Goal: Task Accomplishment & Management: Use online tool/utility

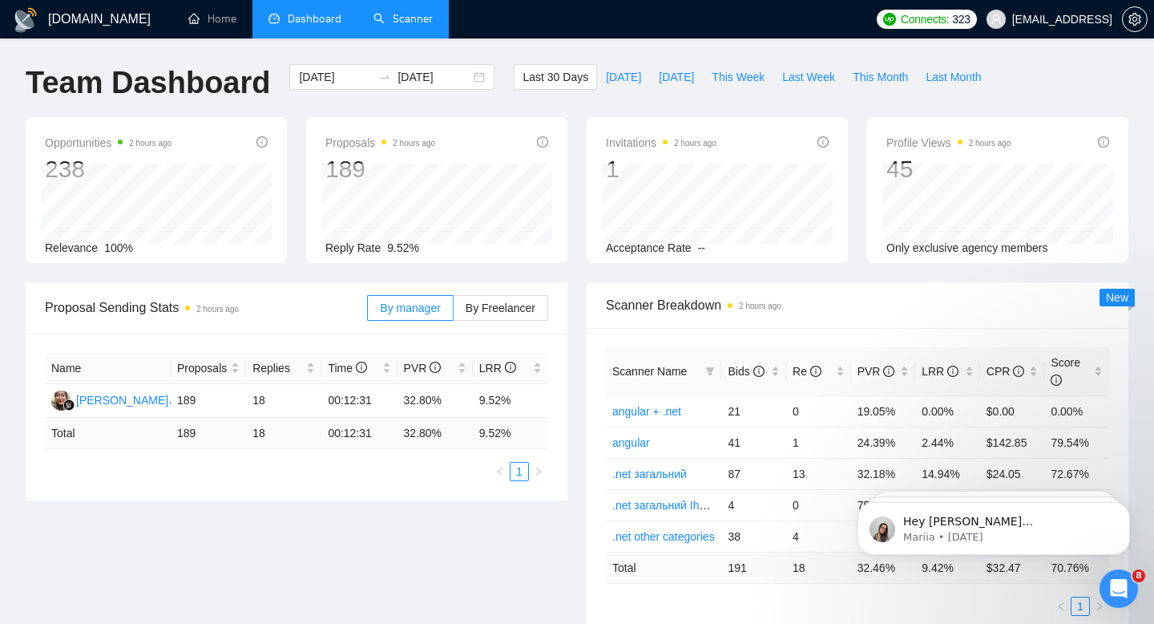
click at [374, 36] on li "Scanner" at bounding box center [402, 19] width 91 height 38
click at [395, 12] on link "Scanner" at bounding box center [403, 19] width 59 height 14
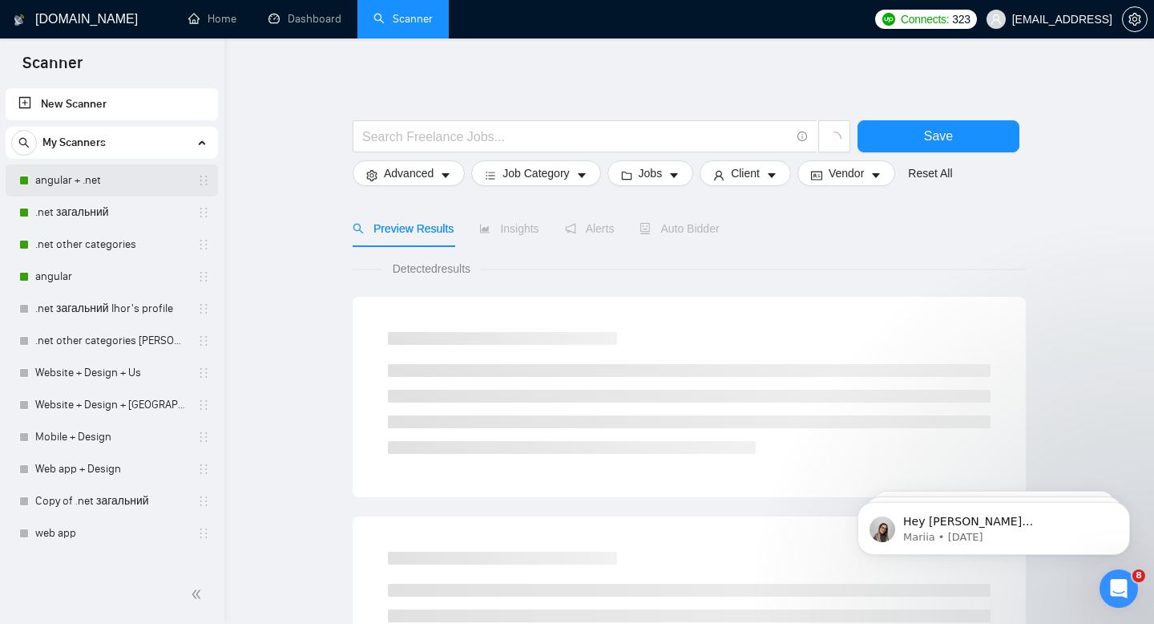
click at [118, 173] on link "angular + .net" at bounding box center [111, 180] width 152 height 32
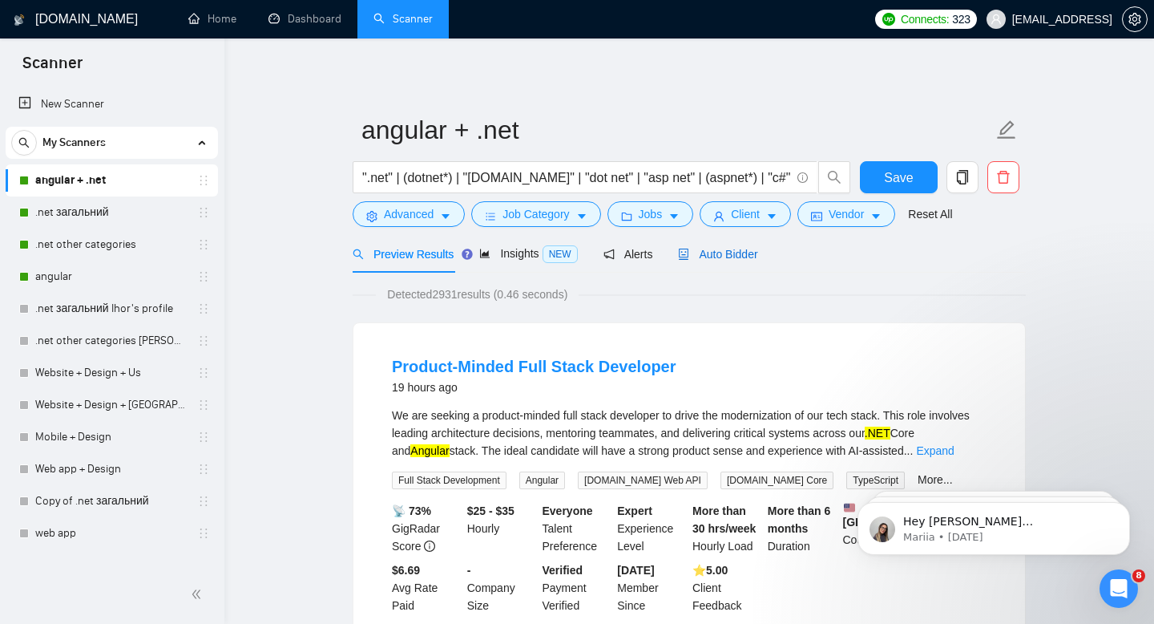
click at [708, 249] on span "Auto Bidder" at bounding box center [717, 254] width 79 height 13
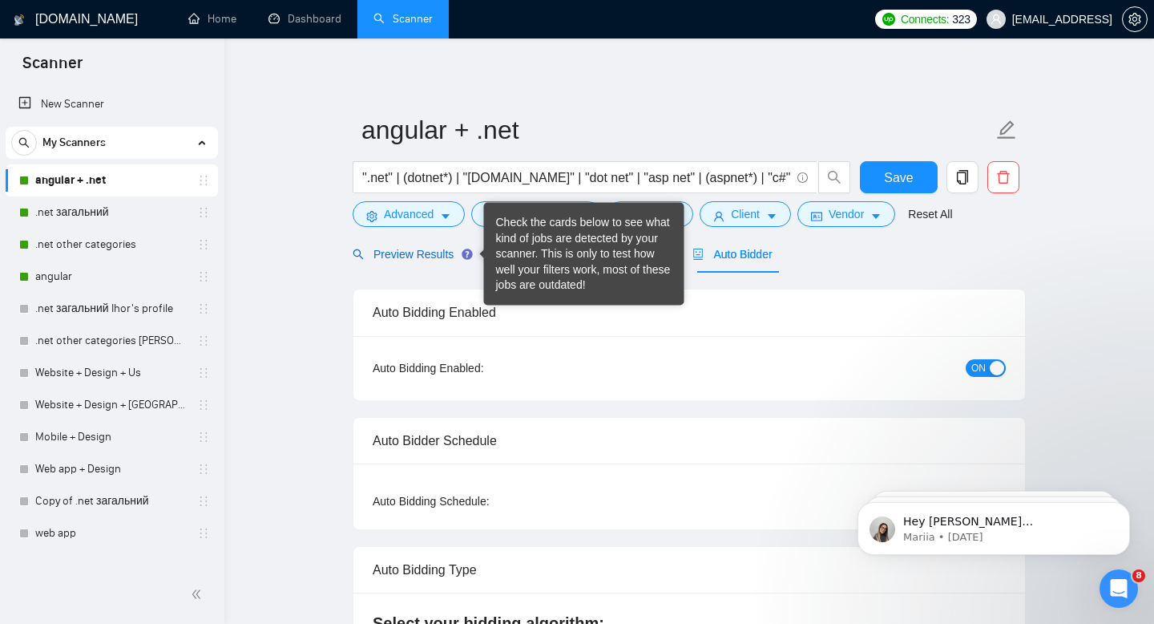
click at [417, 256] on span "Preview Results" at bounding box center [410, 254] width 115 height 13
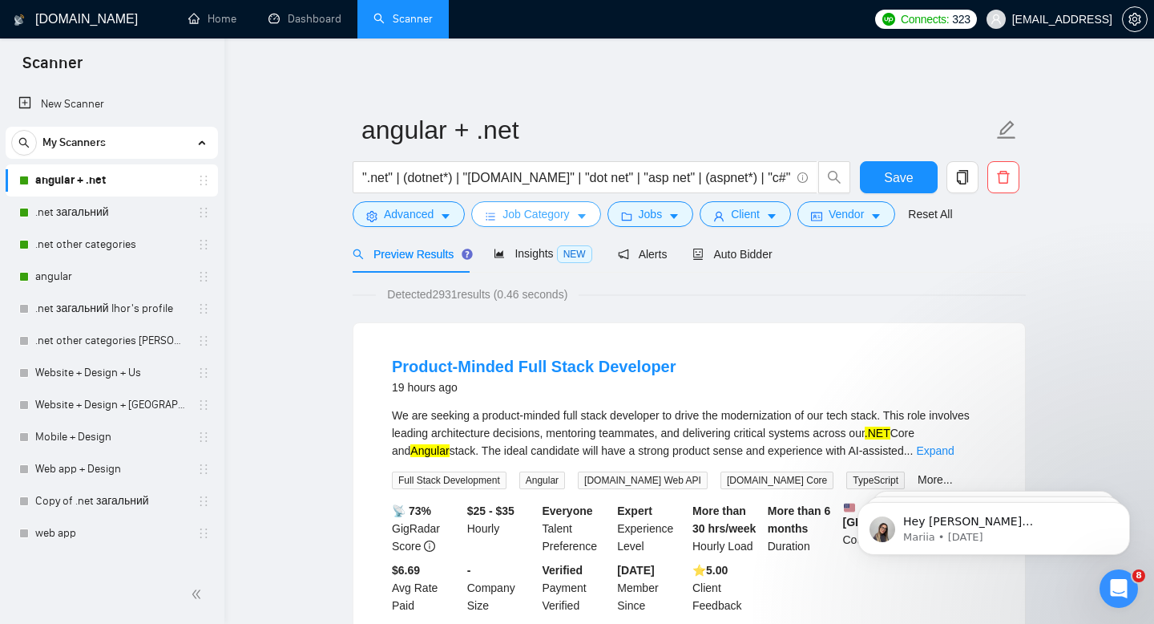
click at [502, 219] on button "Job Category" at bounding box center [535, 214] width 129 height 26
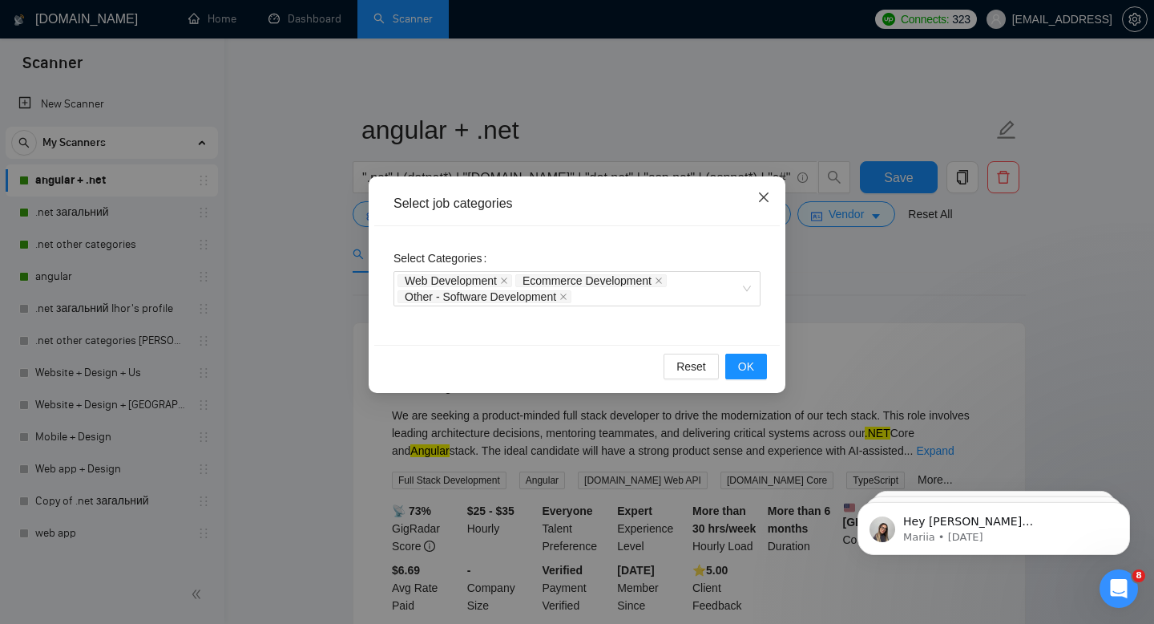
click at [765, 196] on icon "close" at bounding box center [764, 197] width 10 height 10
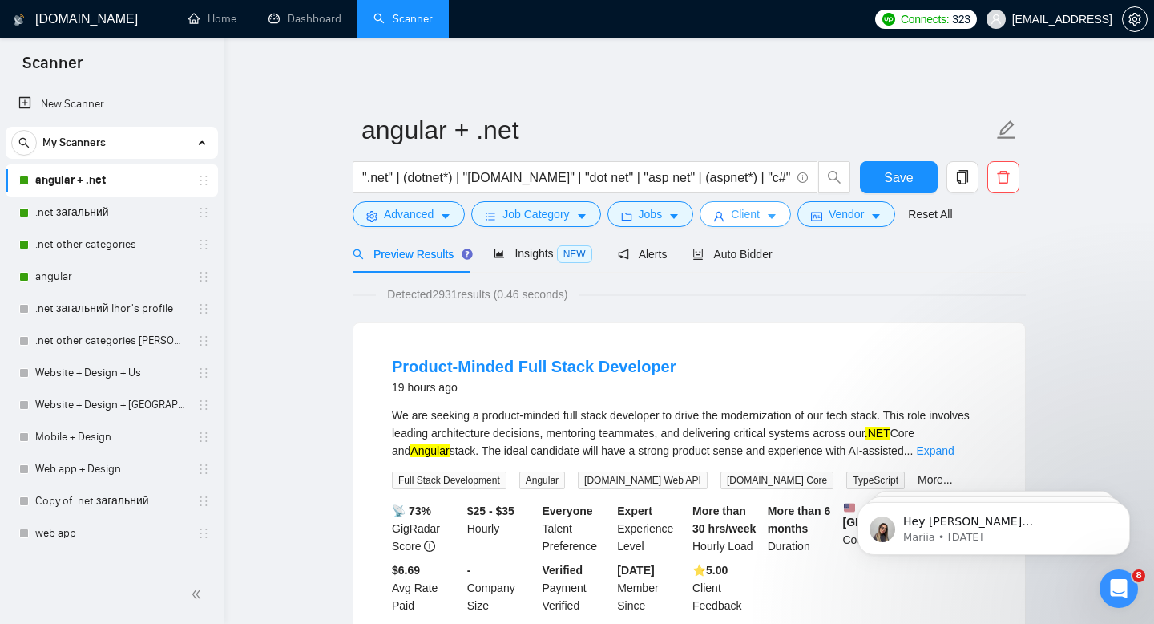
click at [744, 214] on span "Client" at bounding box center [745, 214] width 29 height 18
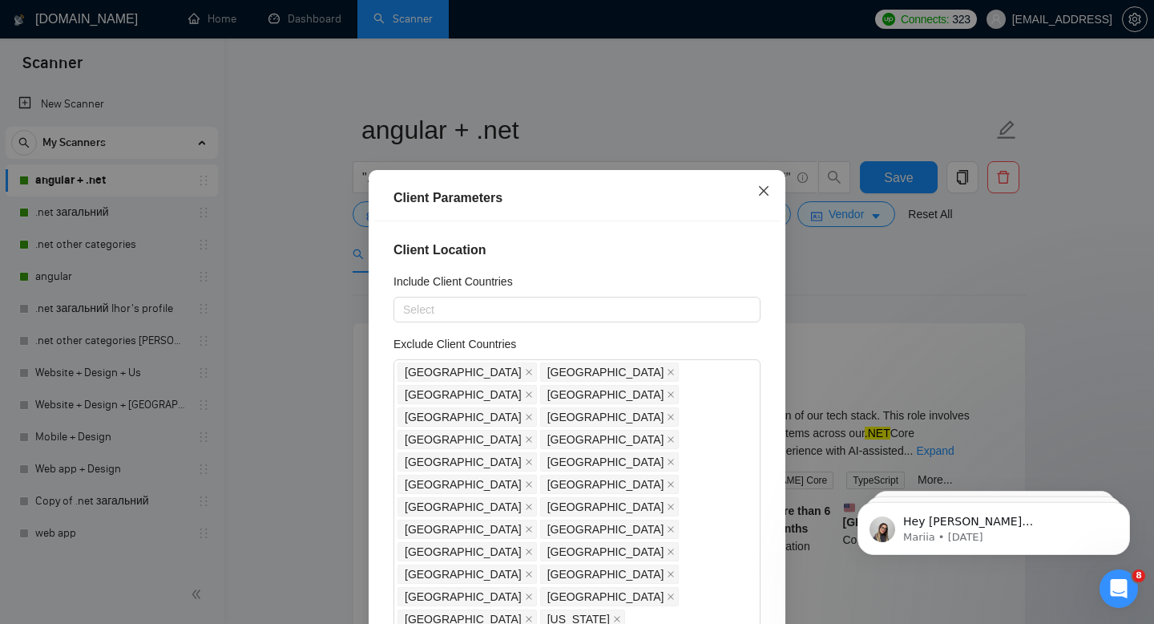
click at [770, 185] on span "Close" at bounding box center [763, 191] width 43 height 43
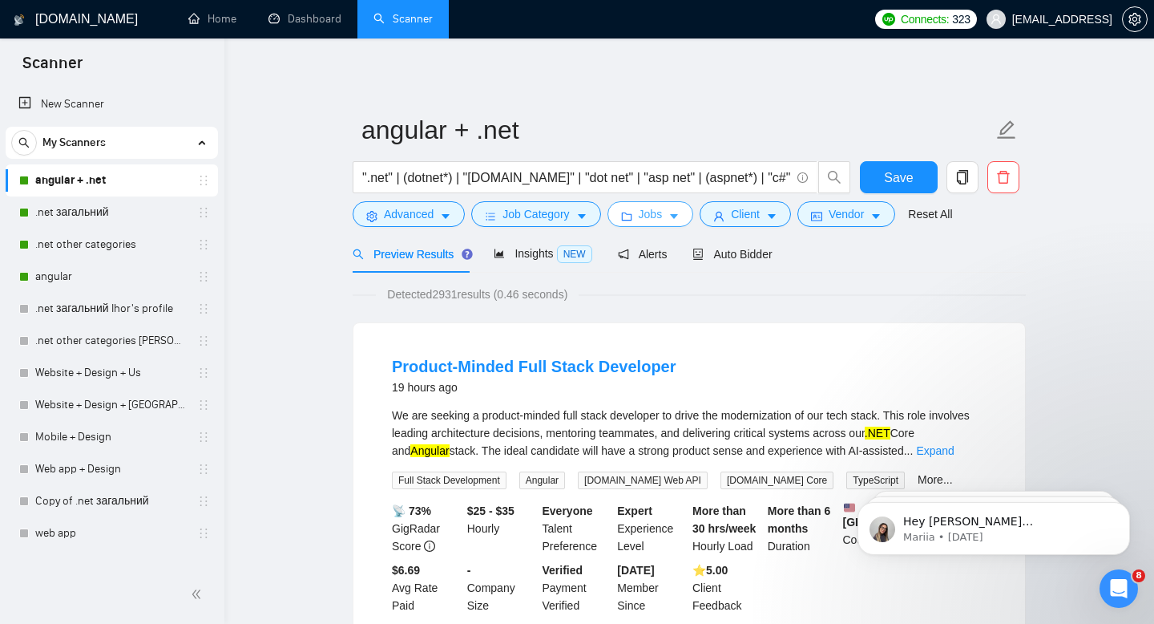
click at [663, 223] on span "Jobs" at bounding box center [651, 214] width 24 height 18
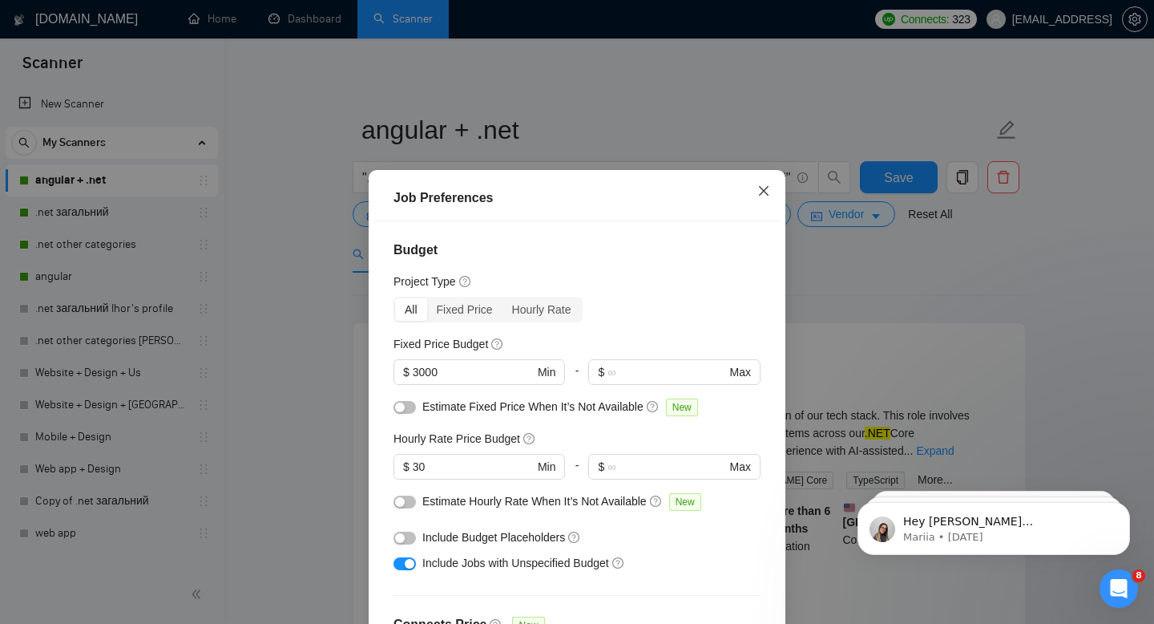
click at [768, 196] on icon "close" at bounding box center [764, 191] width 10 height 10
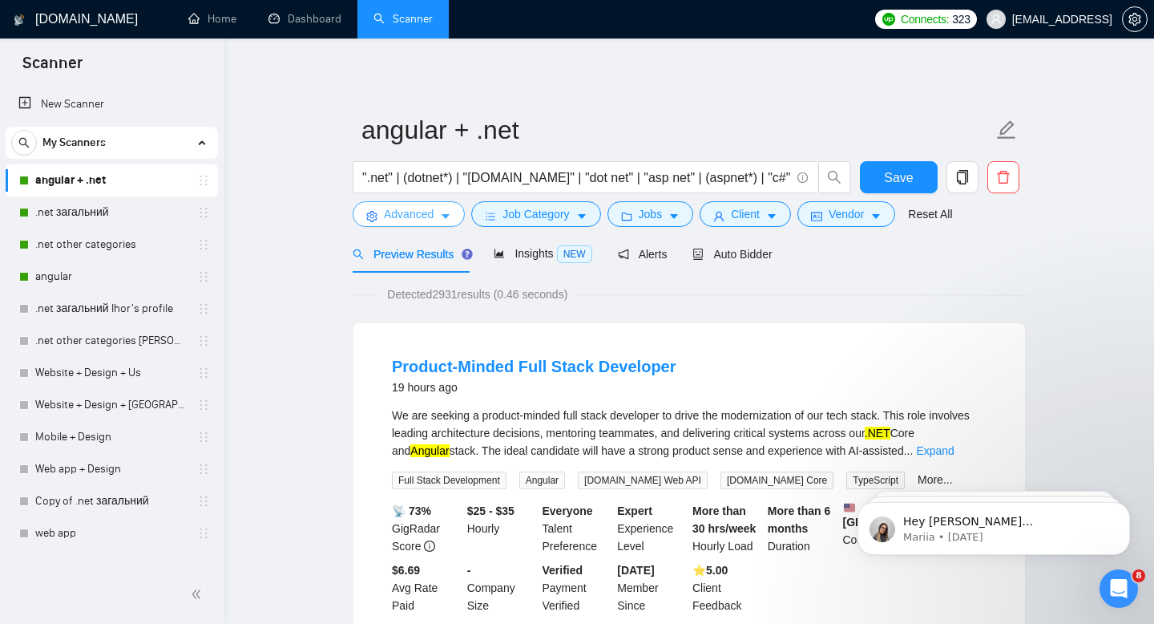
click at [381, 219] on button "Advanced" at bounding box center [409, 214] width 112 height 26
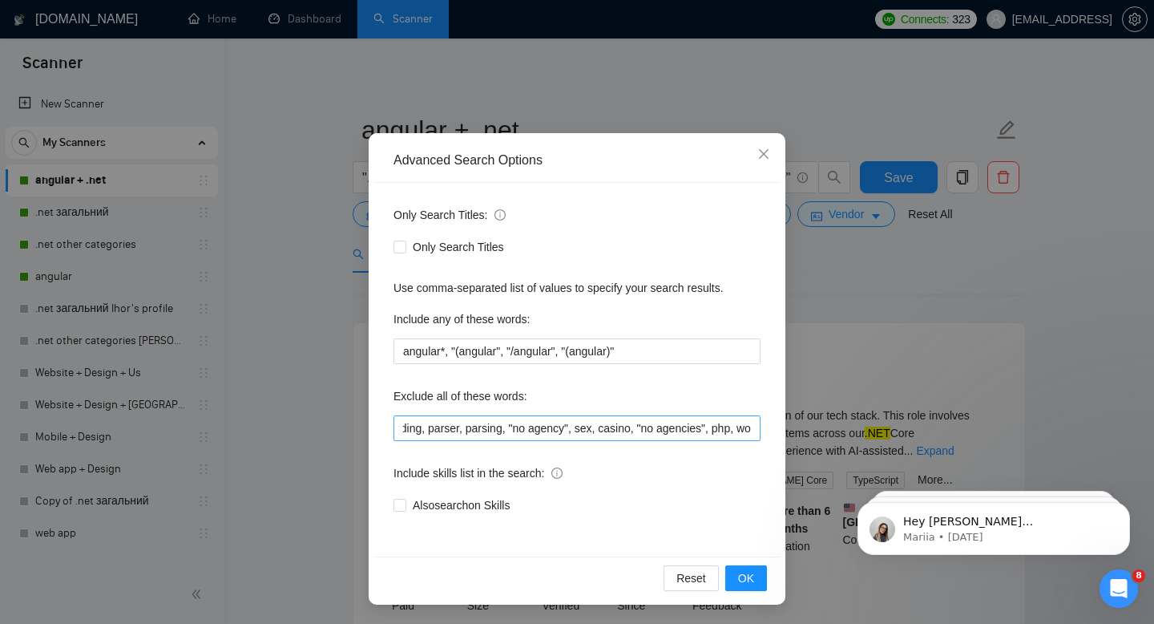
scroll to position [0, 3576]
drag, startPoint x: 609, startPoint y: 428, endPoint x: 544, endPoint y: 429, distance: 64.9
click at [544, 429] on input ""Unity VR Engineer", "Mobile Game Developer", (tutor*), "Looking for recruiters…" at bounding box center [577, 428] width 367 height 26
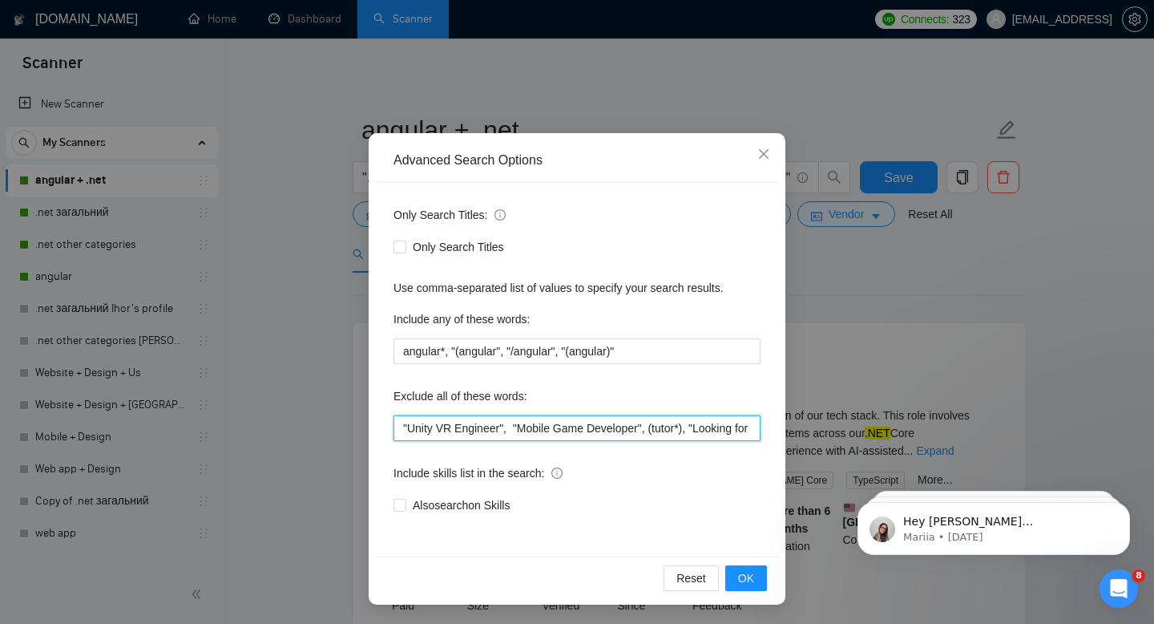
click at [398, 428] on input ""Unity VR Engineer", "Mobile Game Developer", (tutor*), "Looking for recruiters…" at bounding box center [577, 428] width 367 height 26
paste input "NO AGENCIES WHATSOEVER"
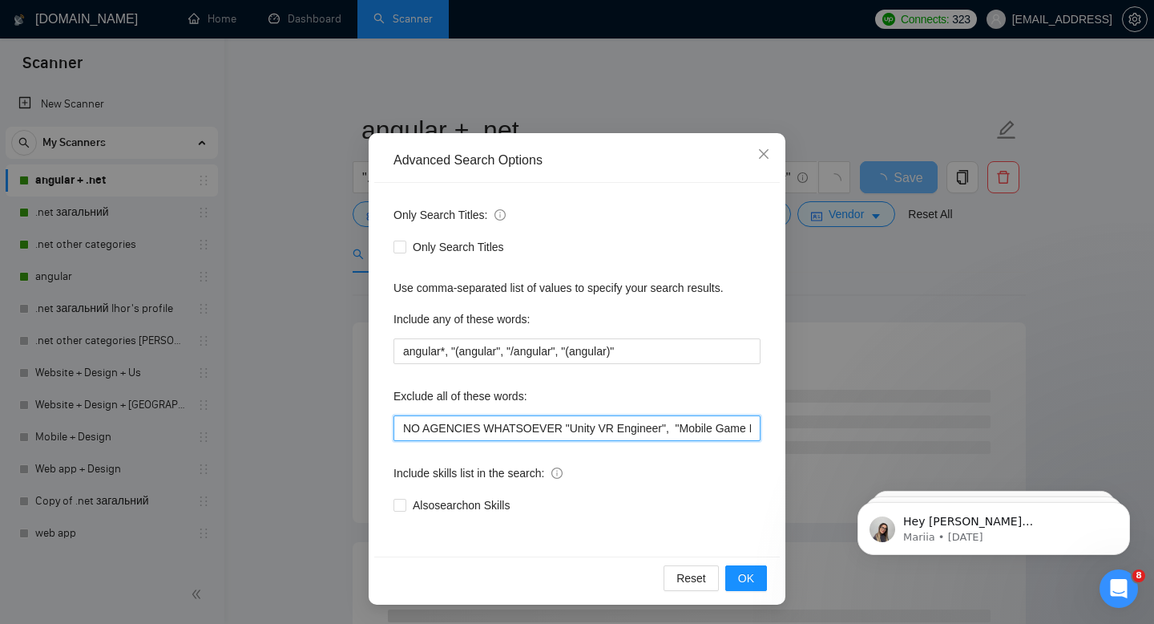
click at [559, 425] on input "NO AGENCIES WHATSOEVER "Unity VR Engineer", "Mobile Game Developer", (tutor*), …" at bounding box center [577, 428] width 367 height 26
click at [398, 432] on input "NO AGENCIES WHATSOEVER "Unity VR Engineer", "Mobile Game Developer", (tutor*), …" at bounding box center [577, 428] width 367 height 26
paste input """
click at [559, 425] on input ""NO AGENCIES WHATSOEVER "Unity VR Engineer", "Mobile Game Developer", (tutor*),…" at bounding box center [577, 428] width 367 height 26
paste input """
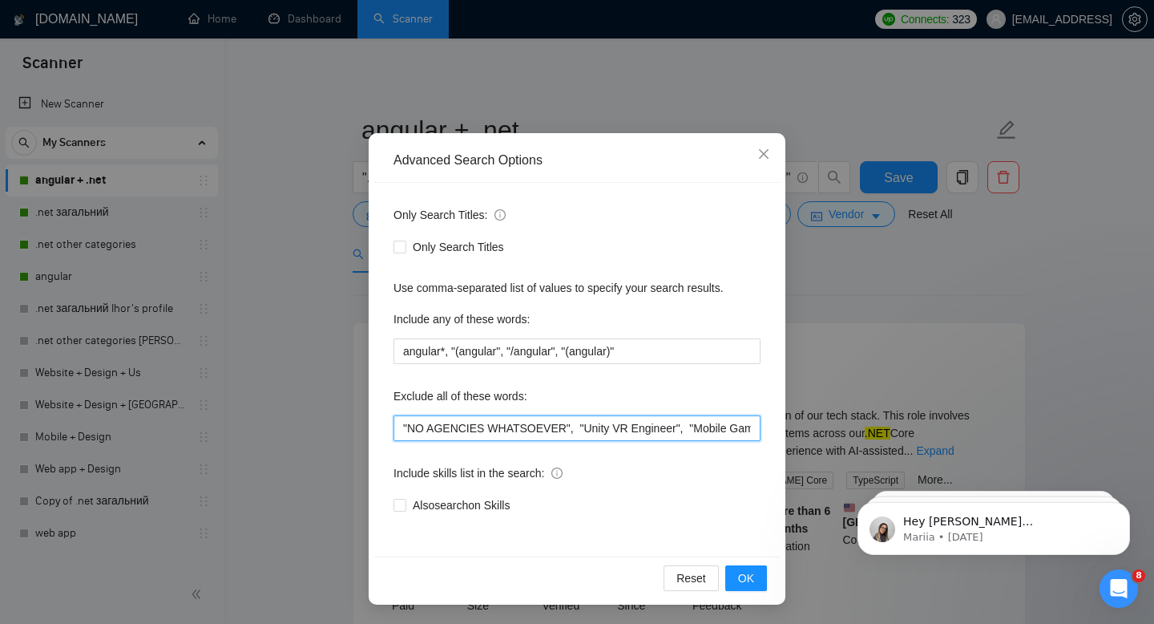
click at [404, 430] on input ""NO AGENCIES WHATSOEVER", "Unity VR Engineer", "Mobile Game Developer", (tutor*…" at bounding box center [577, 428] width 367 height 26
click at [452, 429] on input ""NO AGENCIES WHATSOEVER", "Unity VR Engineer", "Mobile Game Developer", (tutor*…" at bounding box center [577, 428] width 367 height 26
click at [702, 426] on input ""NO AGENCIES WHATSOEVER", "Unity VR Engineer", "Mobile Game Developer", (tutor*…" at bounding box center [577, 428] width 367 height 26
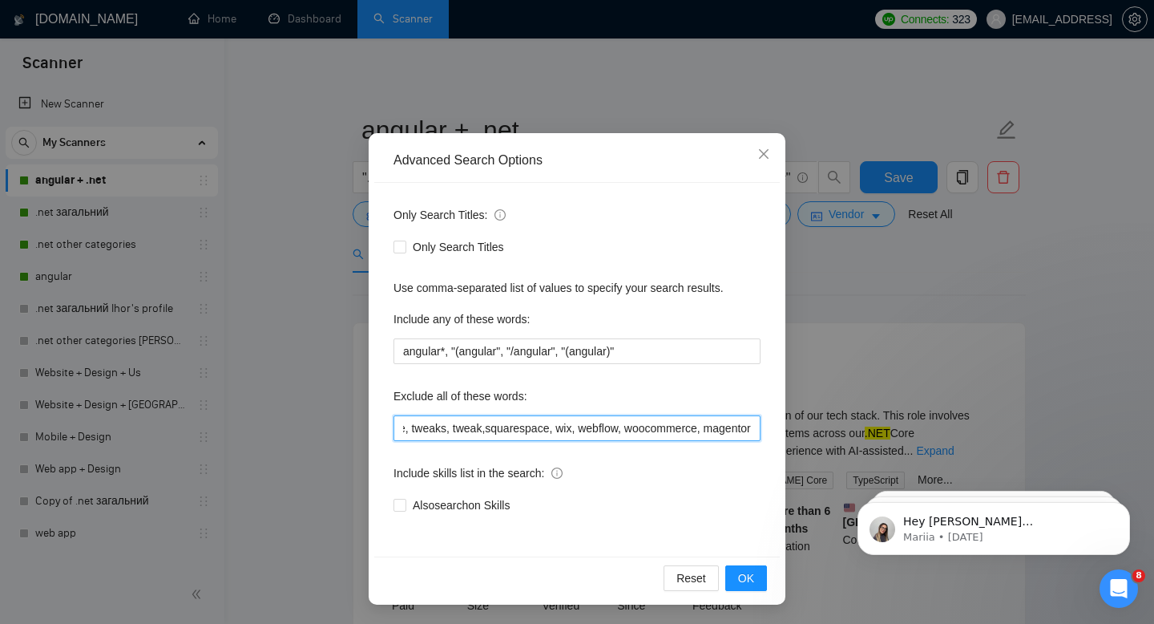
drag, startPoint x: 398, startPoint y: 434, endPoint x: 808, endPoint y: 447, distance: 410.6
click at [808, 447] on div "Advanced Search Options Only Search Titles: Only Search Titles Use comma-separa…" at bounding box center [577, 312] width 1154 height 624
type input ""NO AGENCIES WHATSOEVER", "Unity VR Engineer", "Mobile Game Developer", (tutor*…"
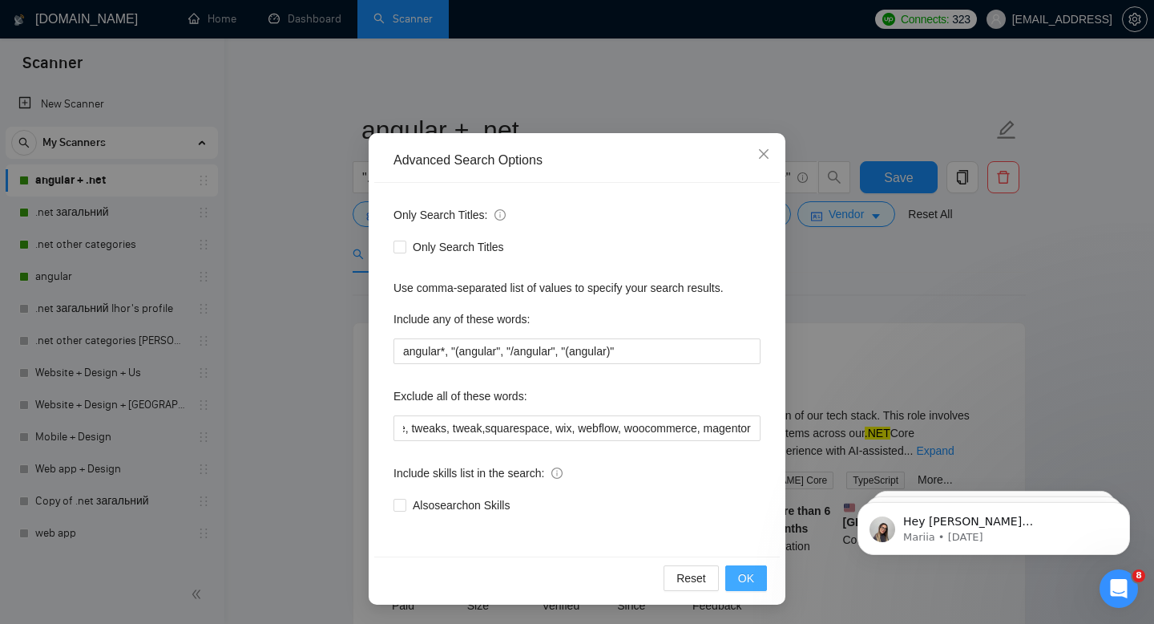
scroll to position [0, 0]
click at [736, 572] on button "OK" at bounding box center [746, 578] width 42 height 26
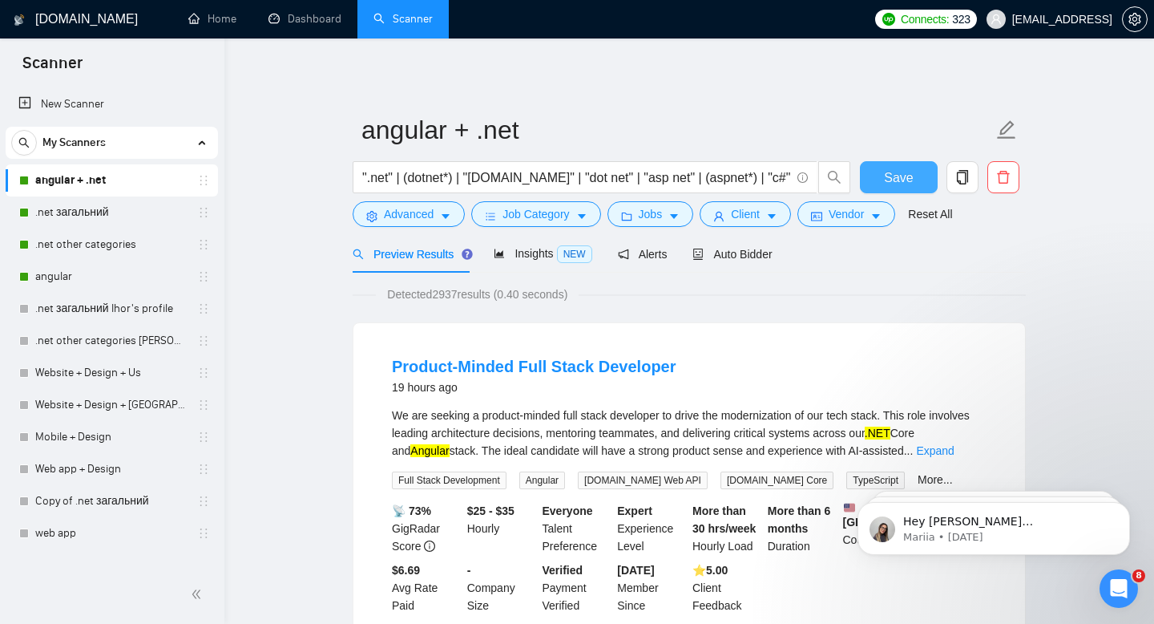
click at [903, 181] on span "Save" at bounding box center [898, 178] width 29 height 20
click at [89, 205] on link ".net загальний" at bounding box center [111, 212] width 152 height 32
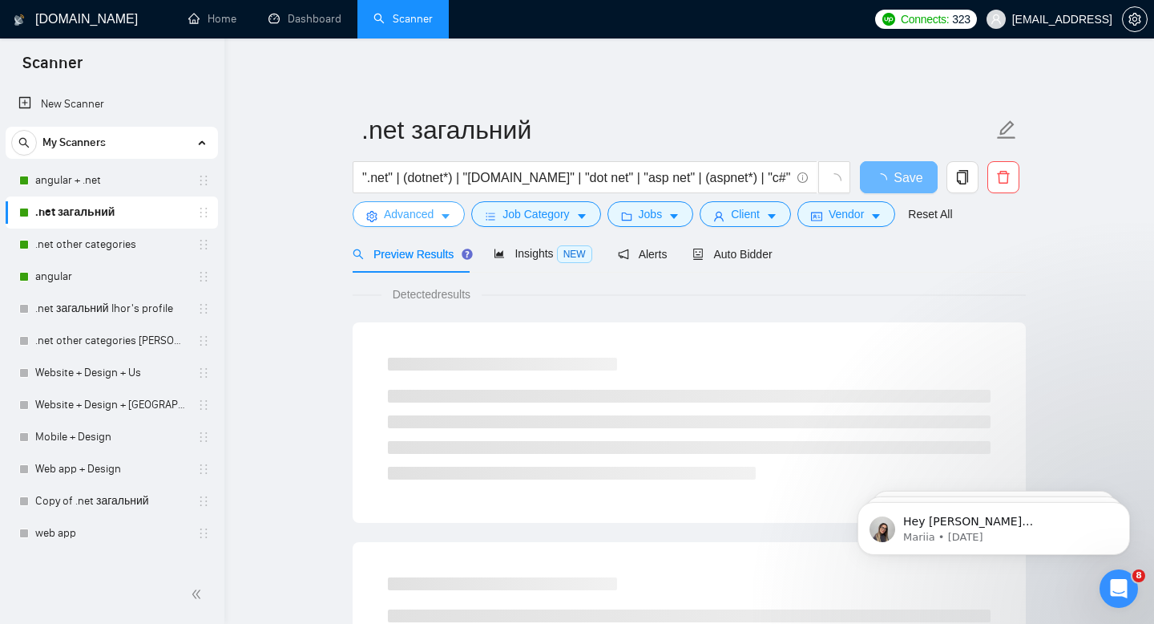
click at [387, 215] on span "Advanced" at bounding box center [409, 214] width 50 height 18
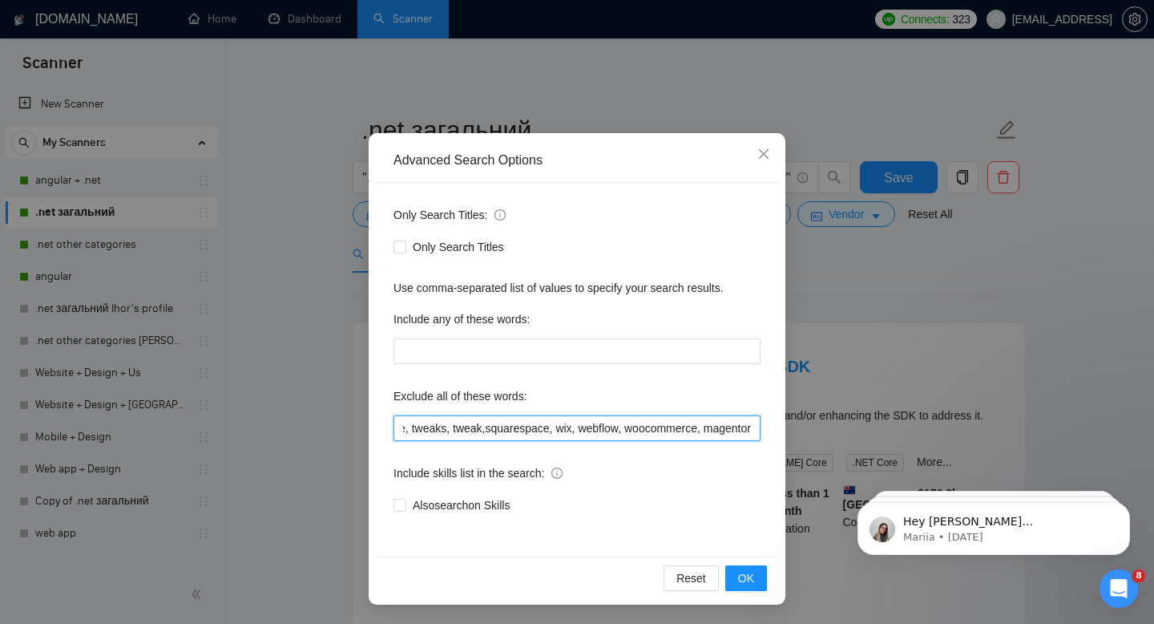
scroll to position [0, 4123]
drag, startPoint x: 398, startPoint y: 432, endPoint x: 848, endPoint y: 434, distance: 449.7
click at [848, 434] on div "Advanced Search Options Only Search Titles: Only Search Titles Use comma-separa…" at bounding box center [577, 312] width 1154 height 624
paste input ""NO AGENCIES WHATSOEVER", "Unity VR Engineer", "Mobile Game Developer", (tutor*…"
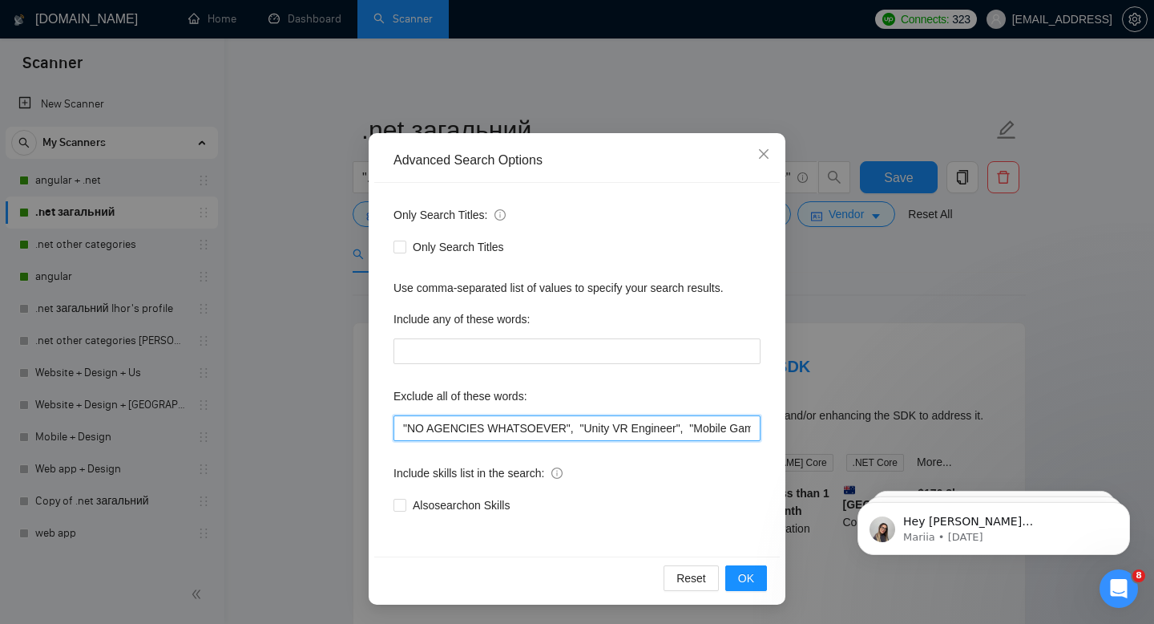
scroll to position [0, 4303]
click at [686, 425] on input ""NO AGENCIES WHATSOEVER", "Unity VR Engineer", "Mobile Game Developer", (tutor*…" at bounding box center [577, 428] width 367 height 26
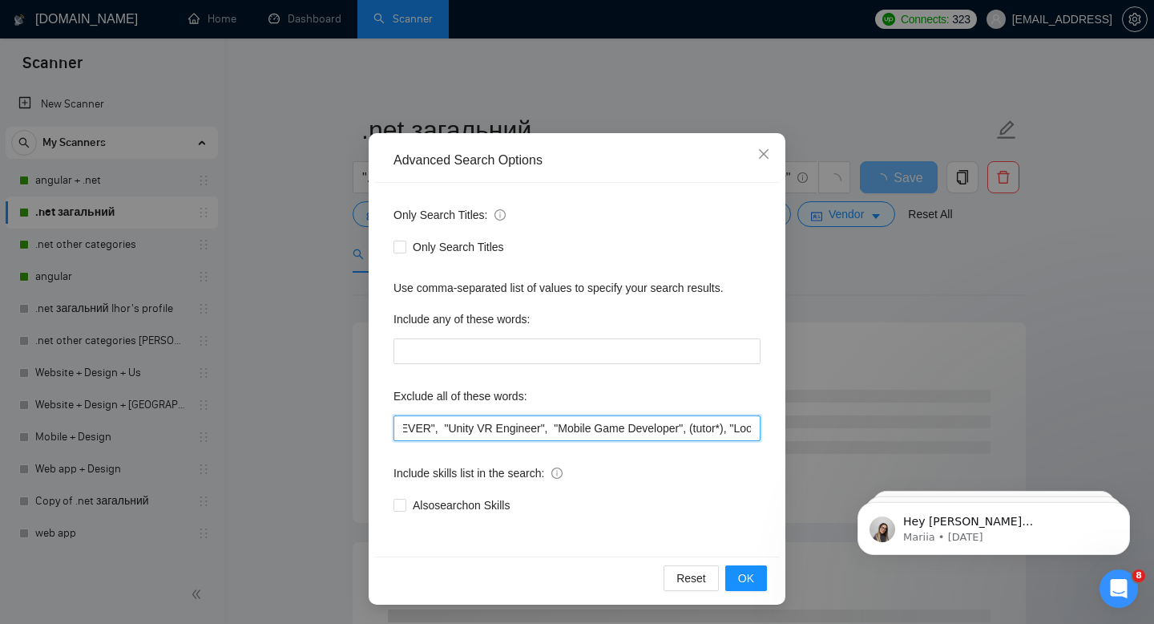
scroll to position [0, 0]
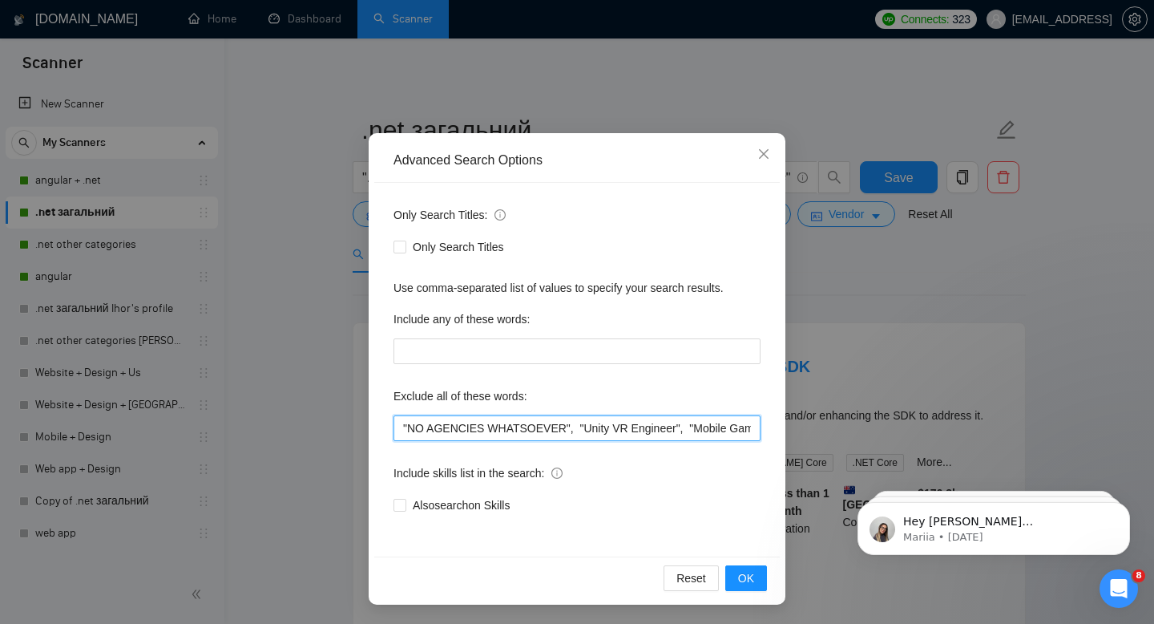
click at [574, 431] on input ""NO AGENCIES WHATSOEVER", "Unity VR Engineer", "Mobile Game Developer", (tutor*…" at bounding box center [577, 428] width 367 height 26
type input ""NO AGENCIES WHATSOEVER", "Unity VR Engineer", "Mobile Game Developer", (tutor*…"
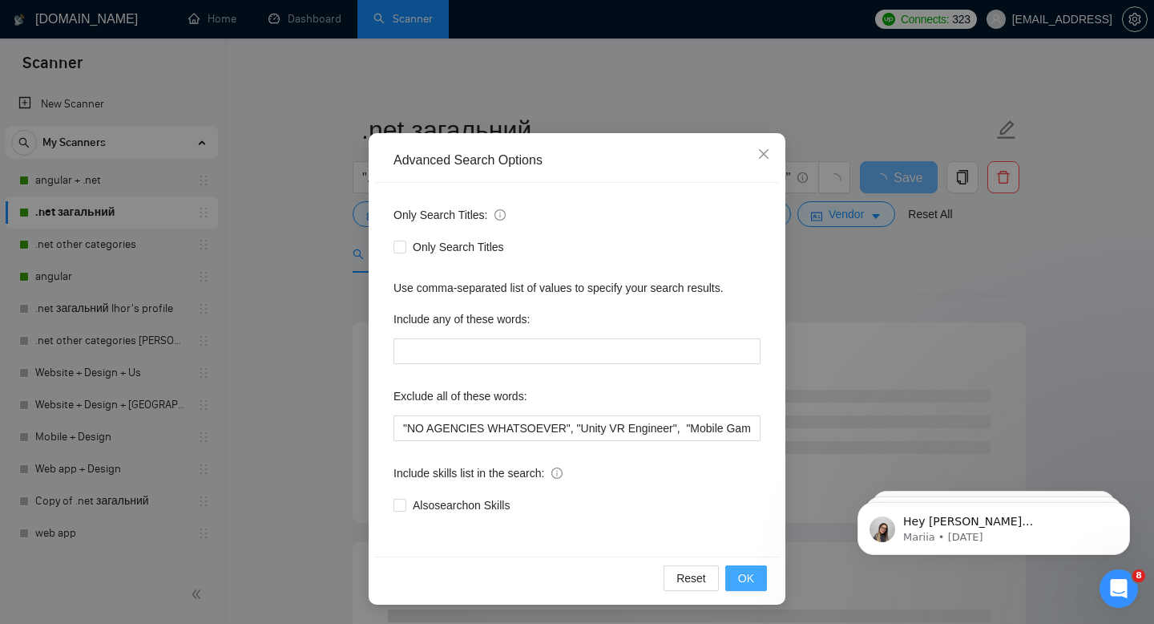
click at [735, 570] on button "OK" at bounding box center [746, 578] width 42 height 26
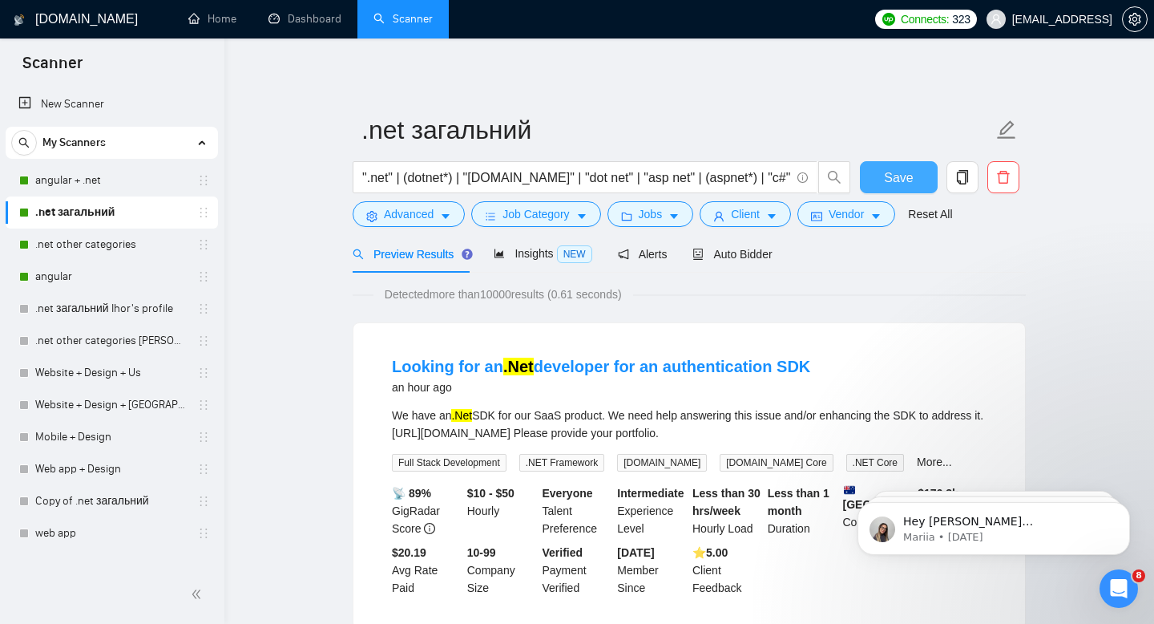
click at [914, 177] on button "Save" at bounding box center [899, 177] width 78 height 32
click at [139, 239] on link ".net other categories" at bounding box center [111, 244] width 152 height 32
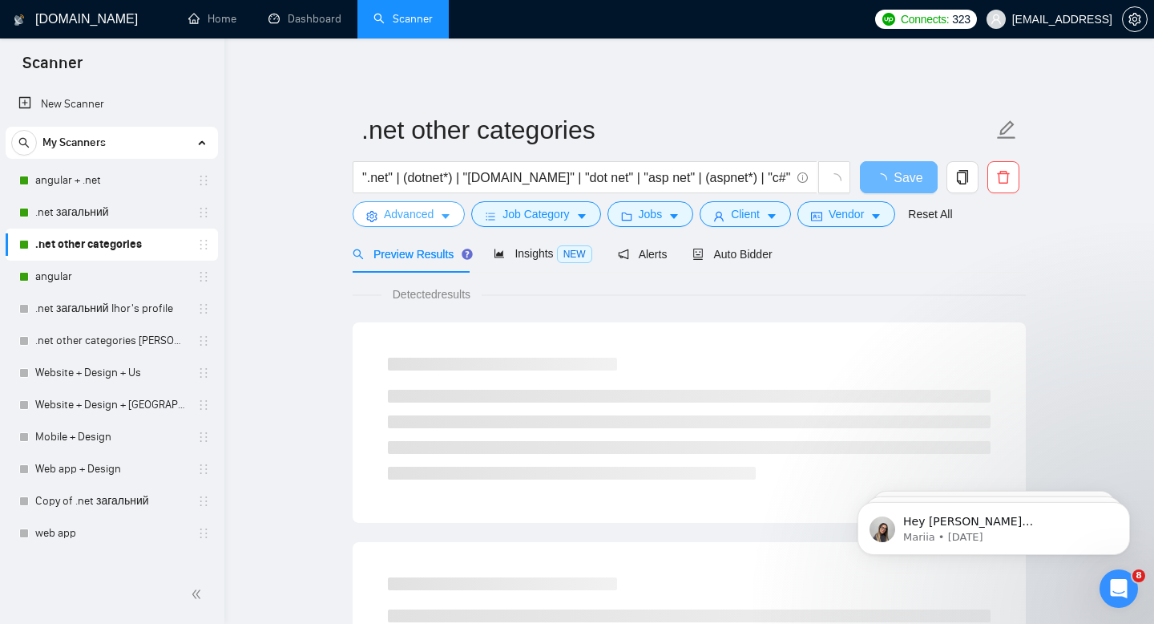
click at [421, 211] on span "Advanced" at bounding box center [409, 214] width 50 height 18
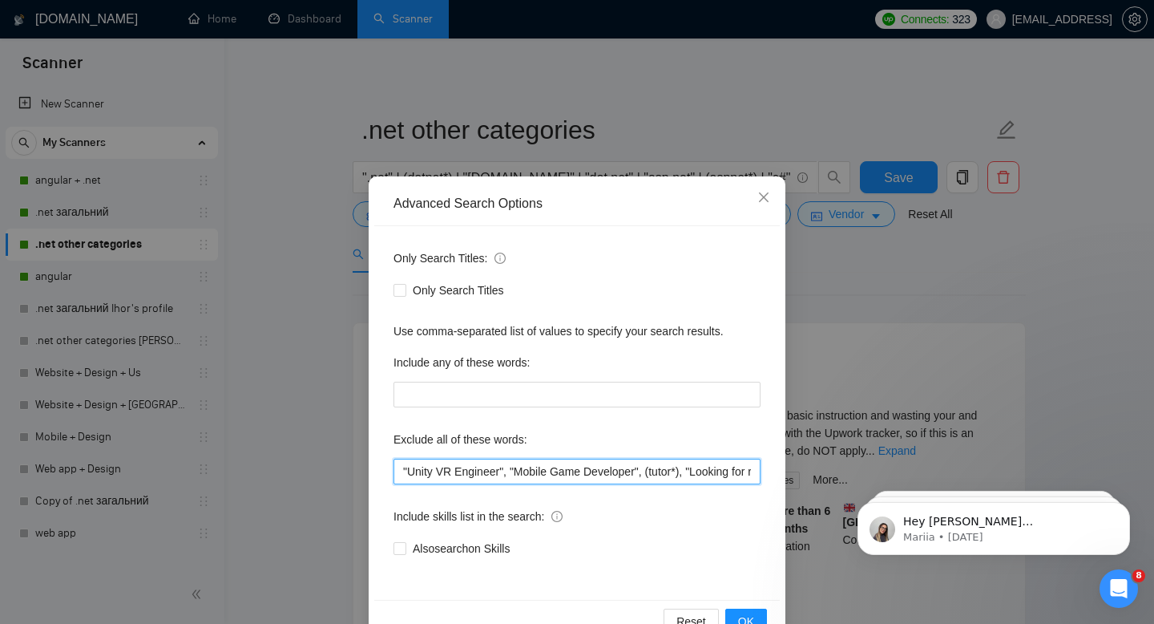
click at [402, 475] on input ""Unity VR Engineer", "Mobile Game Developer", (tutor*), "Looking for recruiters…" at bounding box center [577, 471] width 367 height 26
drag, startPoint x: 1235, startPoint y: 940, endPoint x: 937, endPoint y: 487, distance: 542.2
paste input ""NO AGENCIES WHATSOEVER", "Unity VR Engineer", "Mobile Game Developer", (tutor*…"
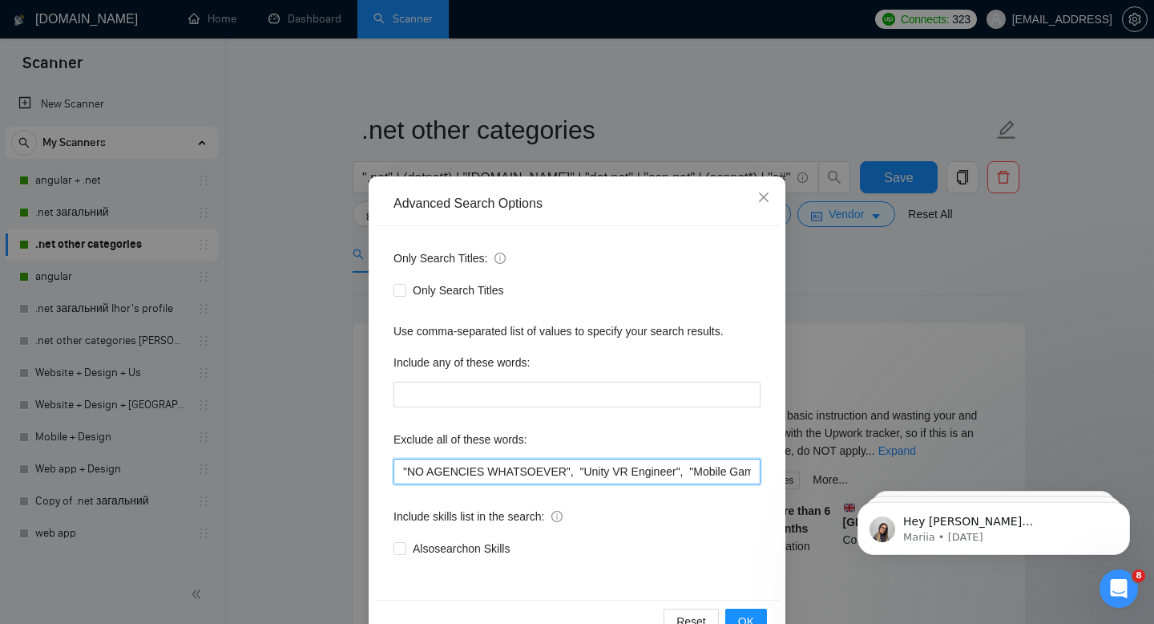
scroll to position [0, 4303]
click at [540, 471] on input ""NO AGENCIES WHATSOEVER", "Unity VR Engineer", "Mobile Game Developer", (tutor*…" at bounding box center [577, 471] width 367 height 26
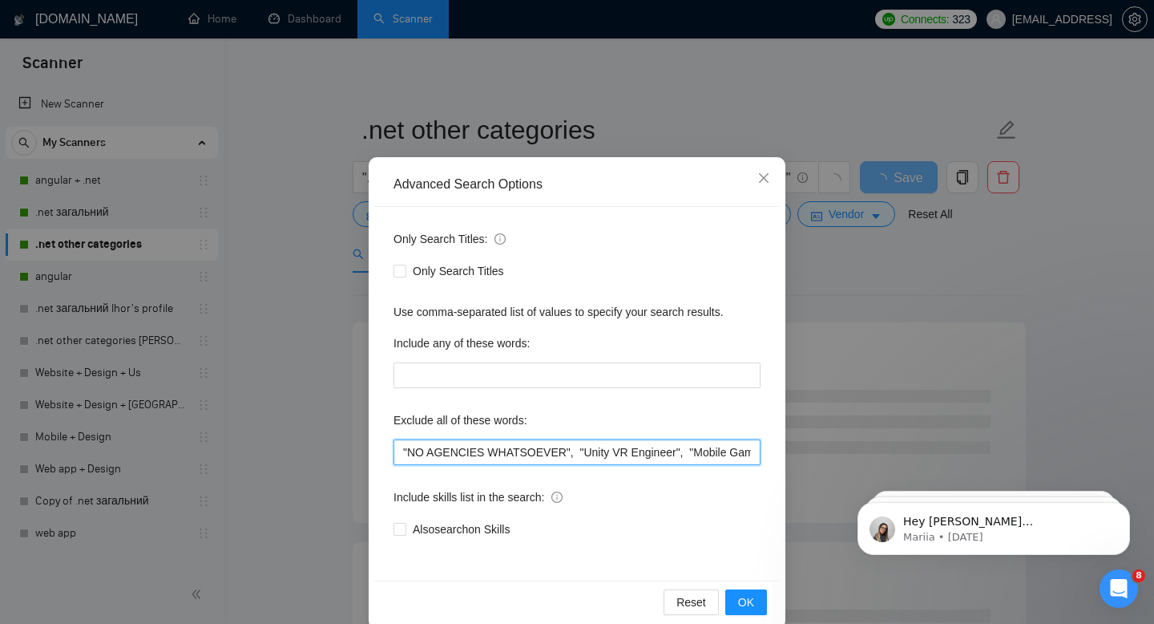
scroll to position [43, 0]
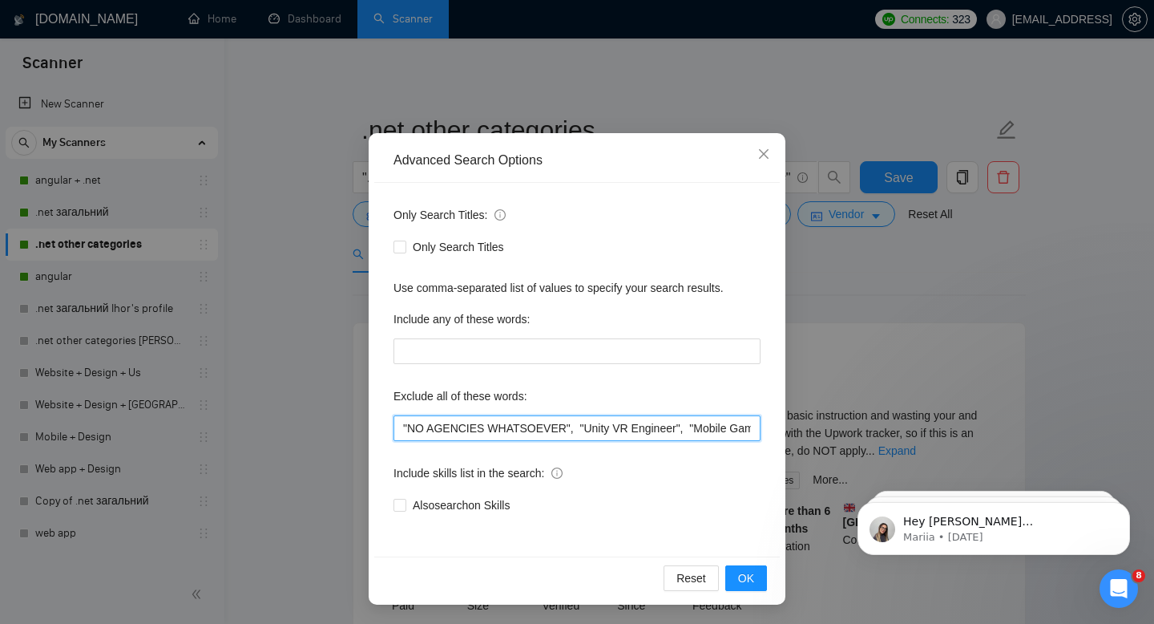
click at [574, 432] on input ""NO AGENCIES WHATSOEVER", "Unity VR Engineer", "Mobile Game Developer", (tutor*…" at bounding box center [577, 428] width 367 height 26
type input ""NO AGENCIES WHATSOEVER", "Unity VR Engineer", "Mobile Game Developer", (tutor*…"
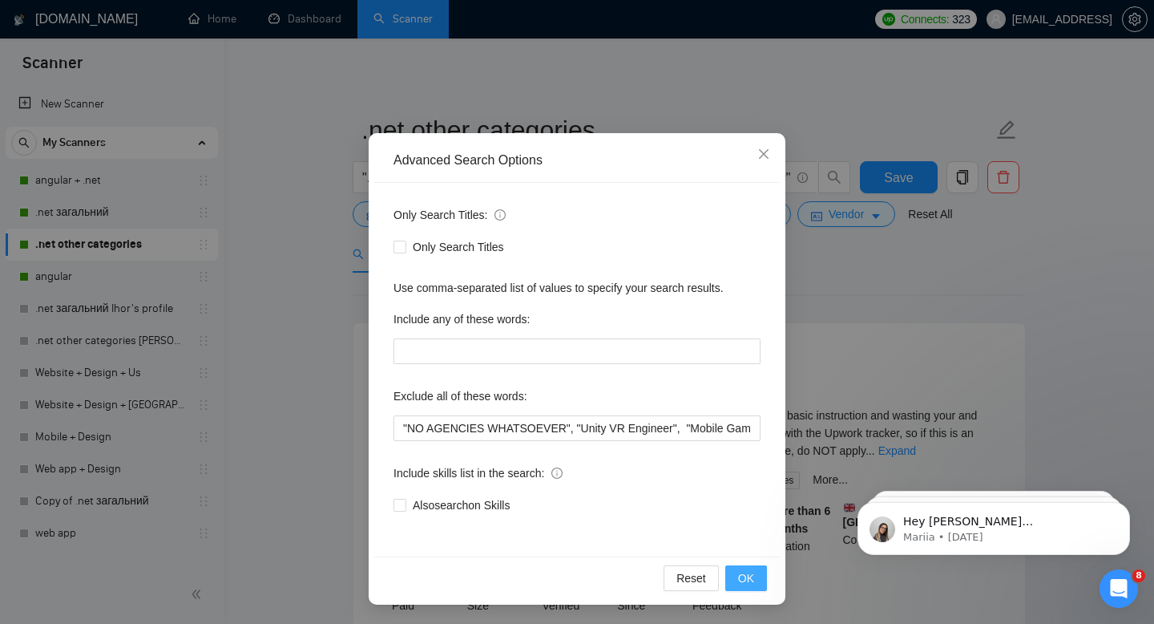
click at [746, 582] on span "OK" at bounding box center [746, 578] width 16 height 18
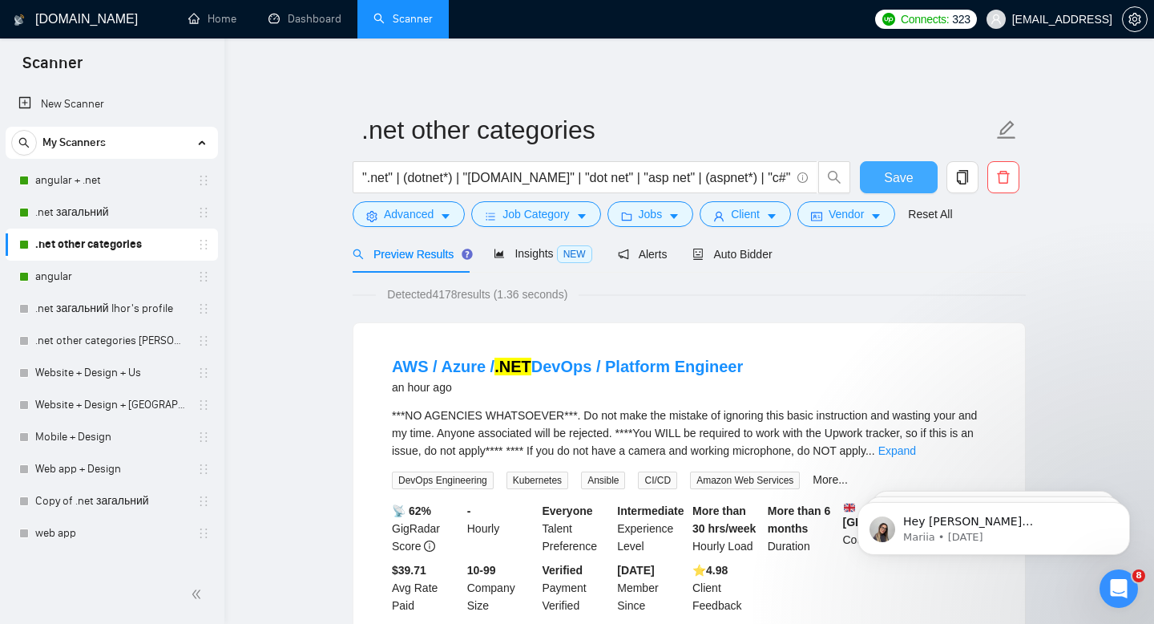
click at [899, 170] on span "Save" at bounding box center [898, 178] width 29 height 20
click at [133, 287] on link "angular" at bounding box center [111, 276] width 152 height 32
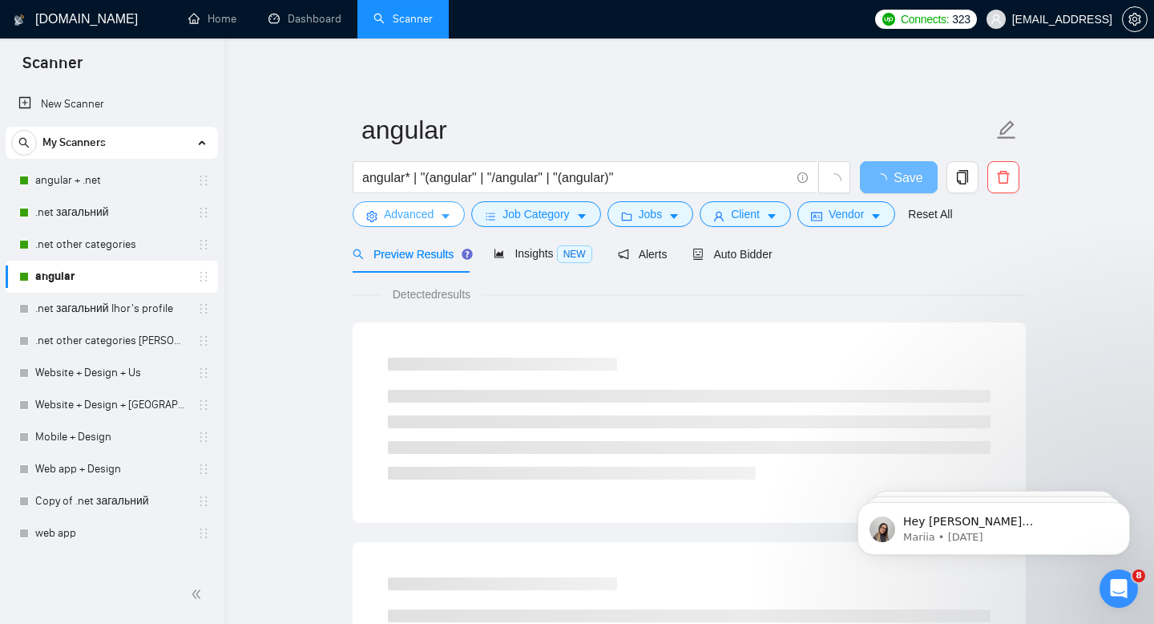
click at [397, 222] on span "Advanced" at bounding box center [409, 214] width 50 height 18
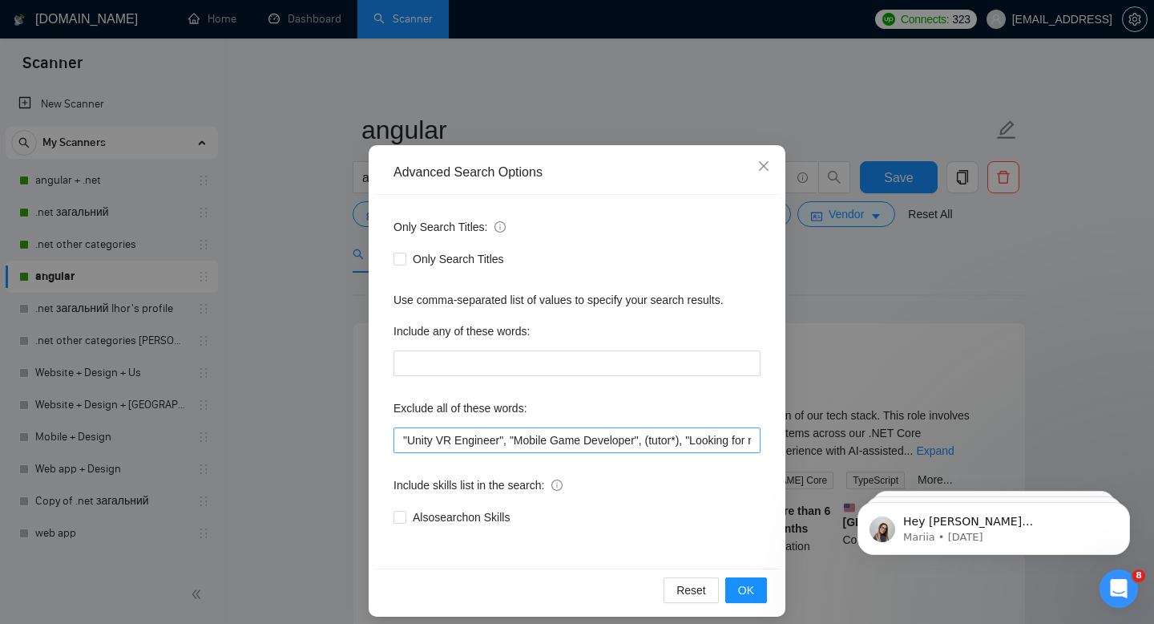
scroll to position [43, 0]
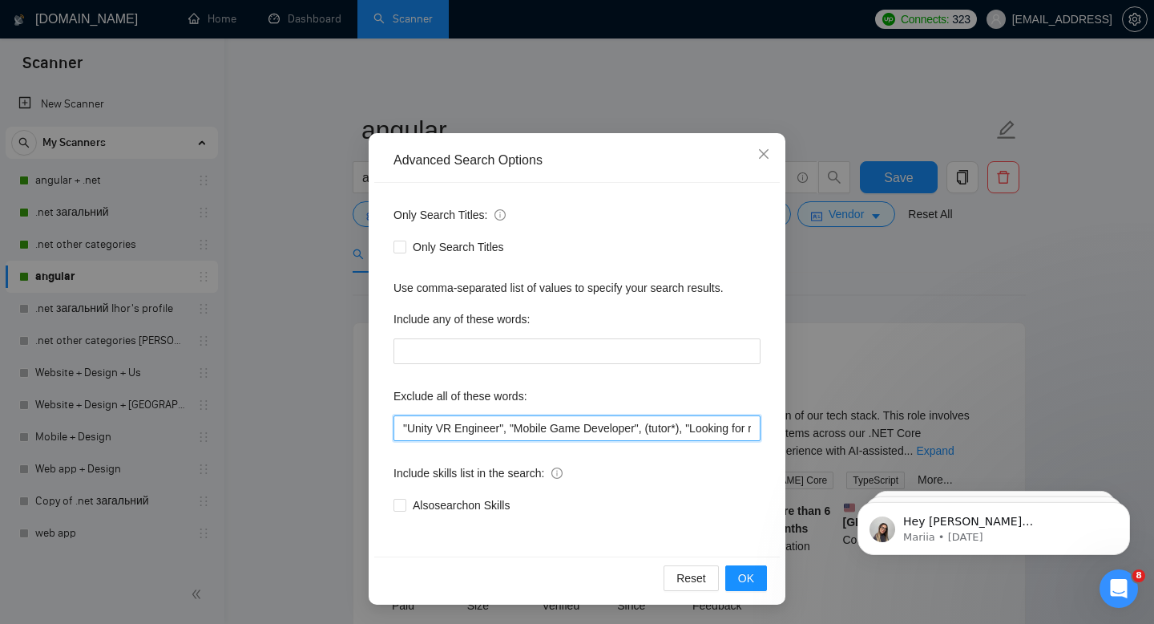
click at [405, 431] on input ""Unity VR Engineer", "Mobile Game Developer", (tutor*), "Looking for recruiters…" at bounding box center [577, 428] width 367 height 26
drag, startPoint x: 402, startPoint y: 428, endPoint x: 819, endPoint y: 461, distance: 418.9
click at [819, 461] on div "Advanced Search Options Only Search Titles: Only Search Titles Use comma-separa…" at bounding box center [577, 312] width 1154 height 624
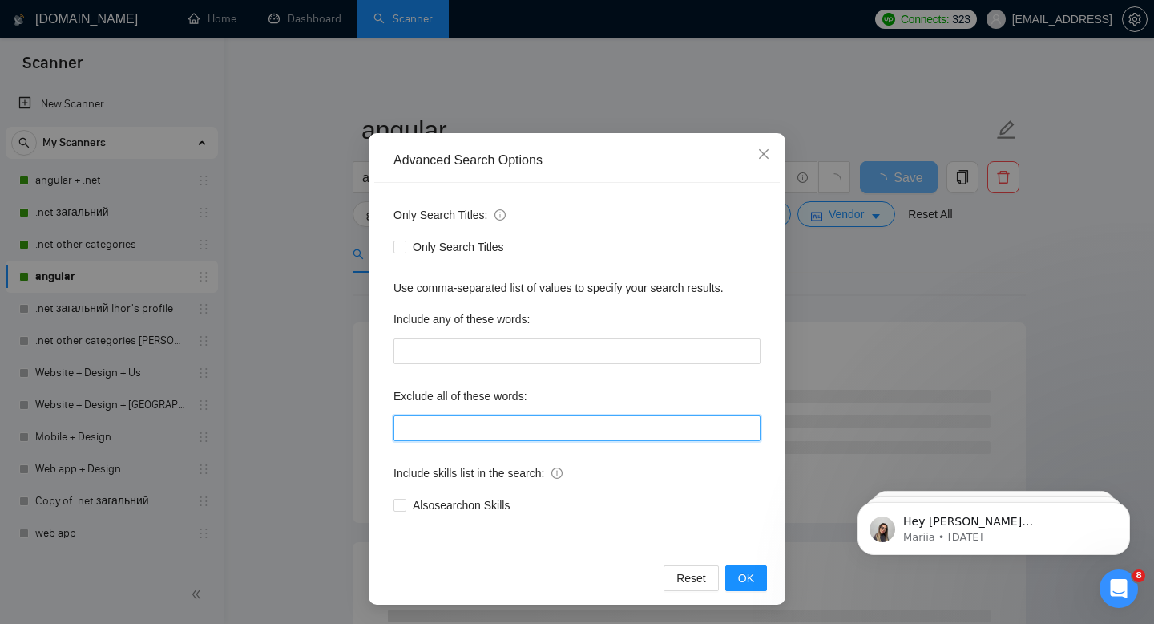
paste input ""NO AGENCIES WHATSOEVER", "Unity VR Engineer", "Mobile Game Developer", (tutor*…"
type input ""NO AGENCIES WHATSOEVER", "Unity VR Engineer", "Mobile Game Developer", (tutor*…"
click at [741, 426] on input ""NO AGENCIES WHATSOEVER", "Unity VR Engineer", "Mobile Game Developer", (tutor*…" at bounding box center [577, 428] width 367 height 26
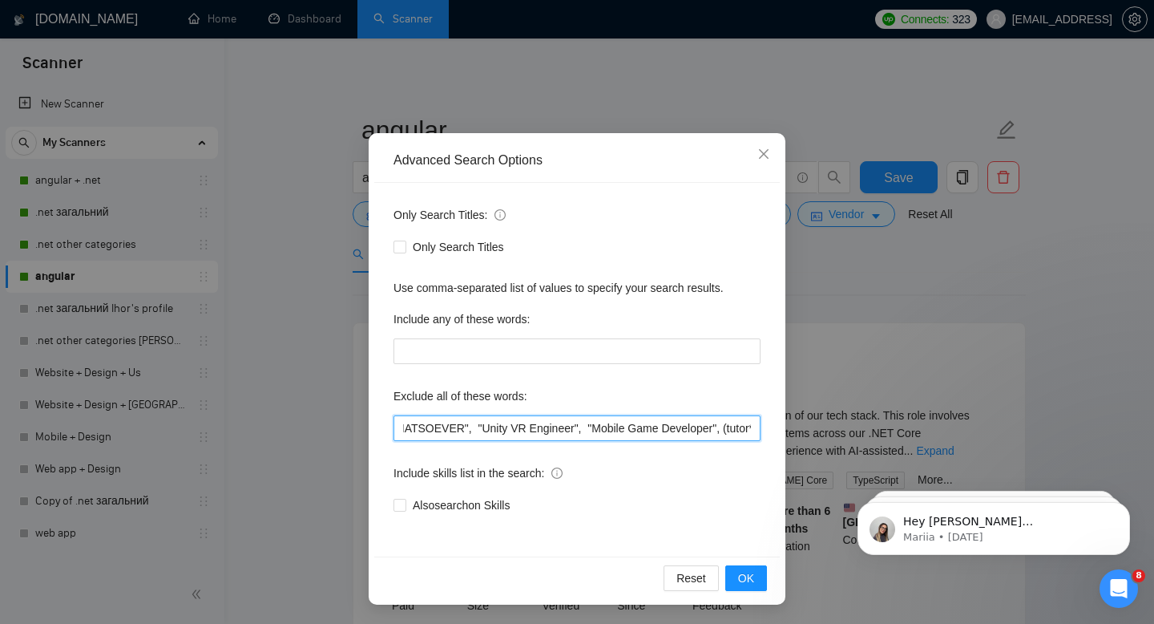
scroll to position [0, 0]
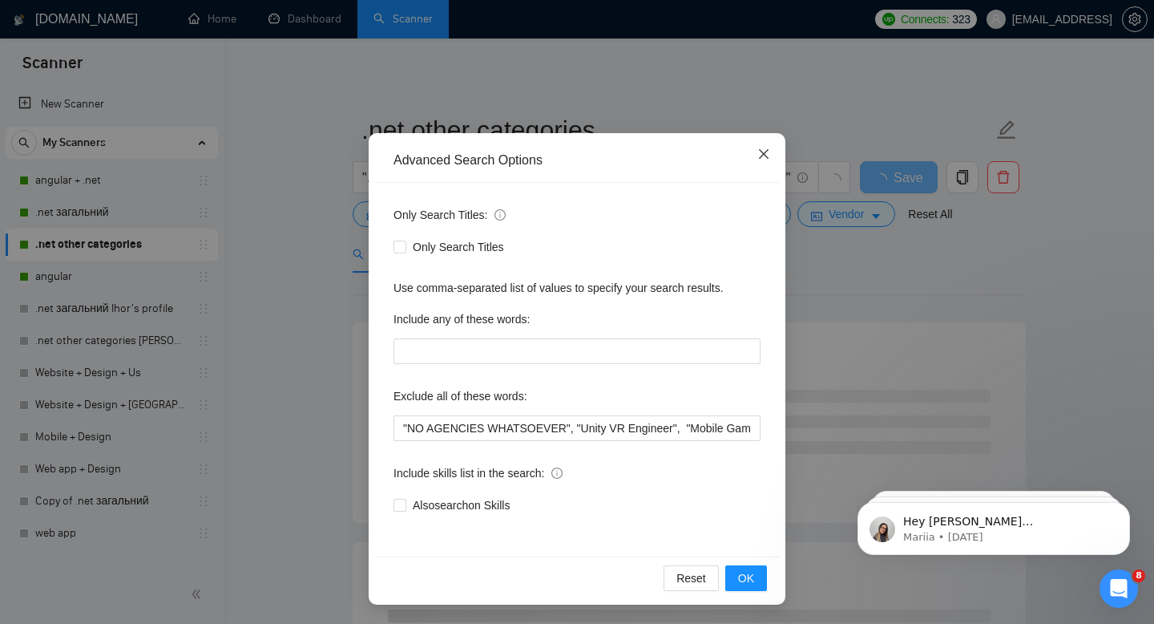
click at [768, 153] on icon "close" at bounding box center [763, 153] width 13 height 13
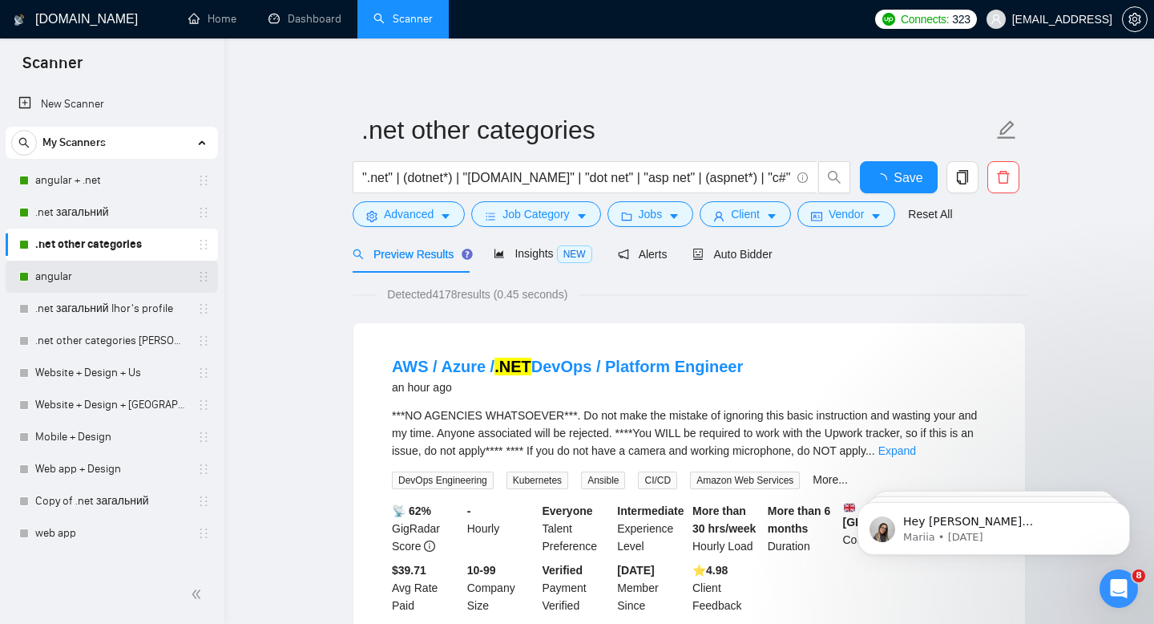
click at [169, 273] on link "angular" at bounding box center [111, 276] width 152 height 32
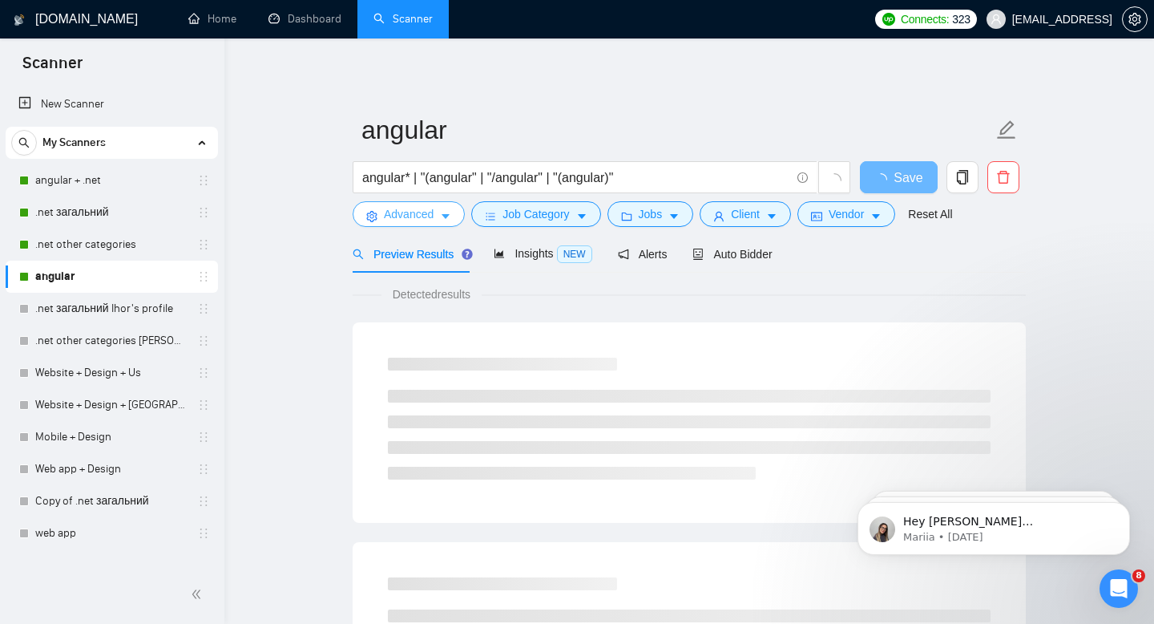
click at [417, 227] on button "Advanced" at bounding box center [409, 214] width 112 height 26
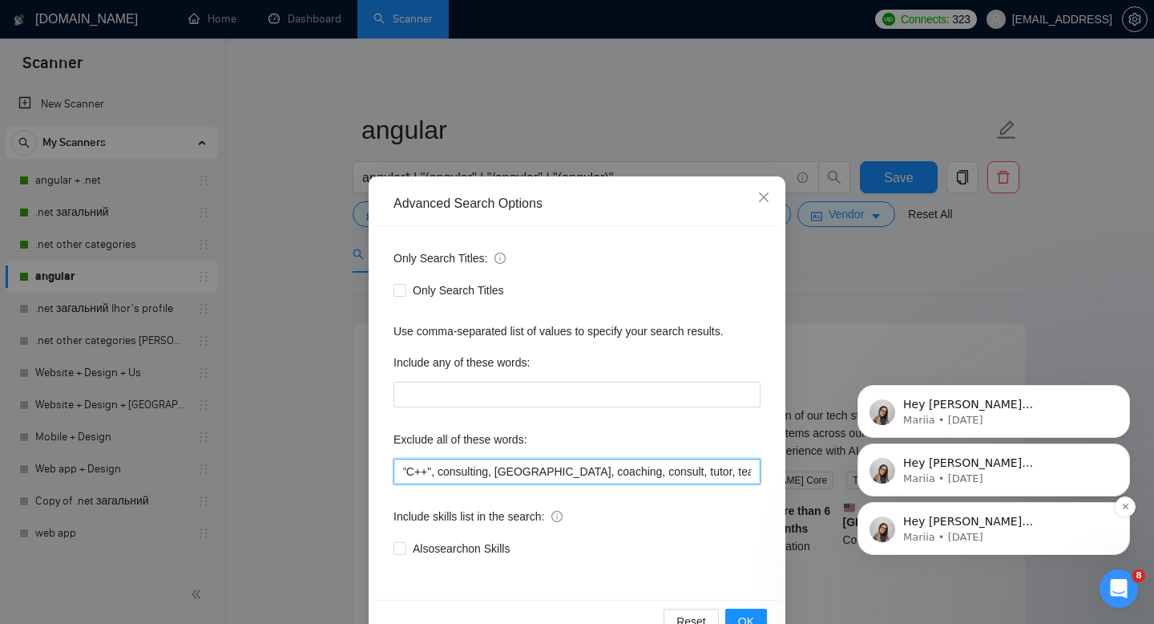
scroll to position [0, 4123]
drag, startPoint x: 1234, startPoint y: 749, endPoint x: 923, endPoint y: 508, distance: 393.1
paste input ""NO AGENCIES WHATSOEVER", "Unity VR Engineer", "Mobile Game Developer", (tutor*…"
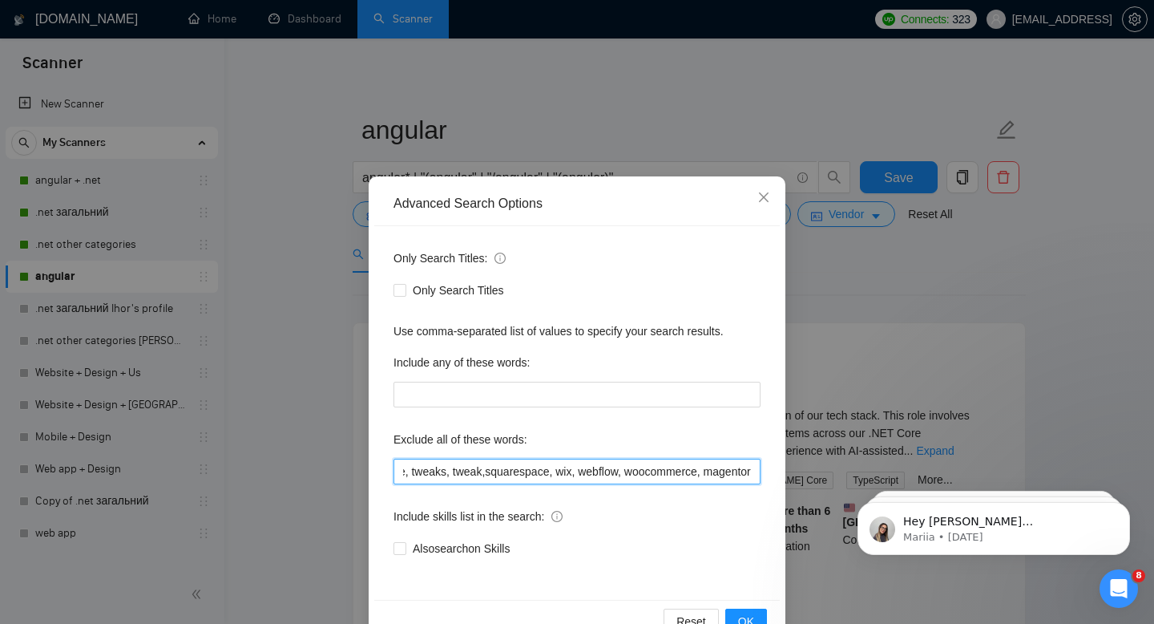
click at [708, 476] on input ""NO AGENCIES WHATSOEVER", "Unity VR Engineer", "Mobile Game Developer", (tutor*…" at bounding box center [577, 471] width 367 height 26
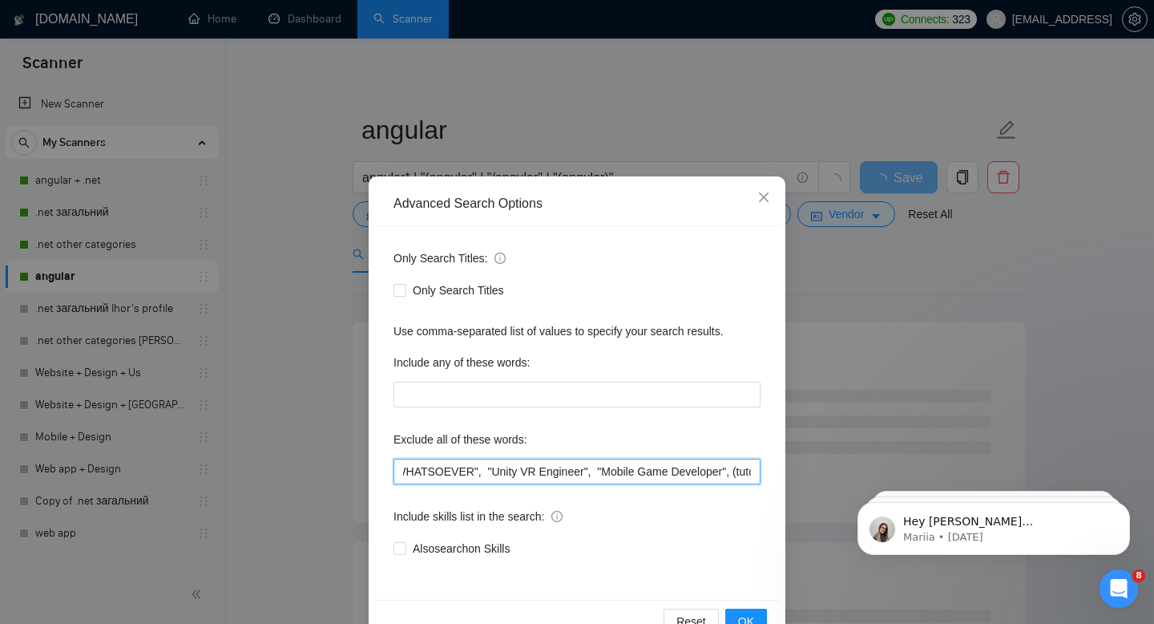
scroll to position [0, 0]
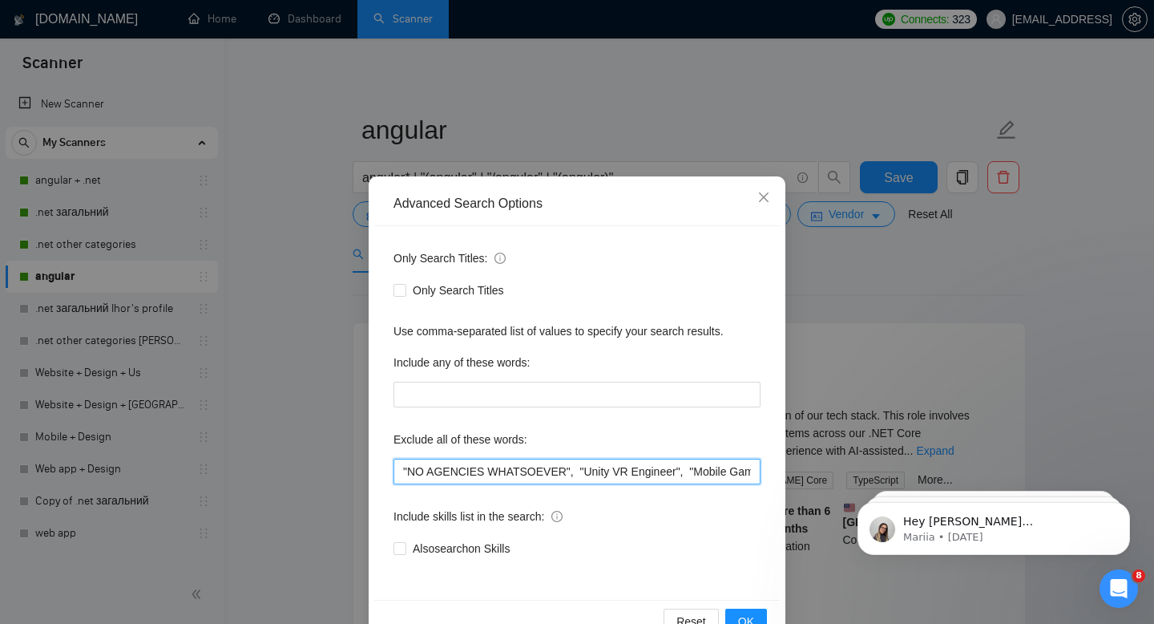
click at [574, 470] on input ""NO AGENCIES WHATSOEVER", "Unity VR Engineer", "Mobile Game Developer", (tutor*…" at bounding box center [577, 471] width 367 height 26
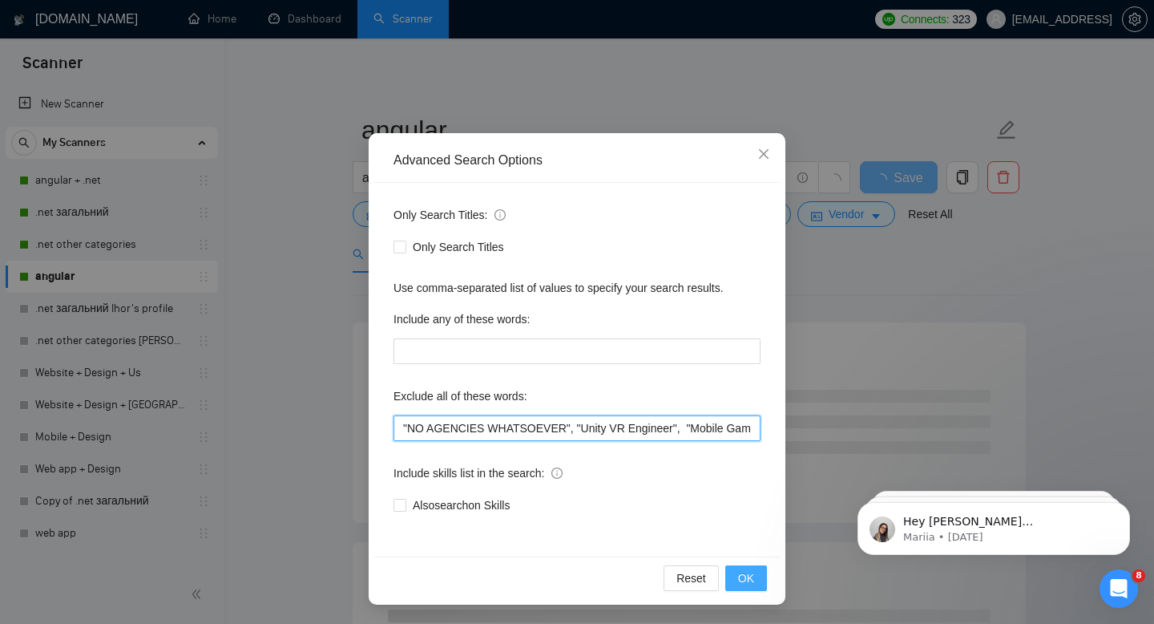
type input ""NO AGENCIES WHATSOEVER", "Unity VR Engineer", "Mobile Game Developer", (tutor*…"
click at [746, 576] on span "OK" at bounding box center [746, 578] width 16 height 18
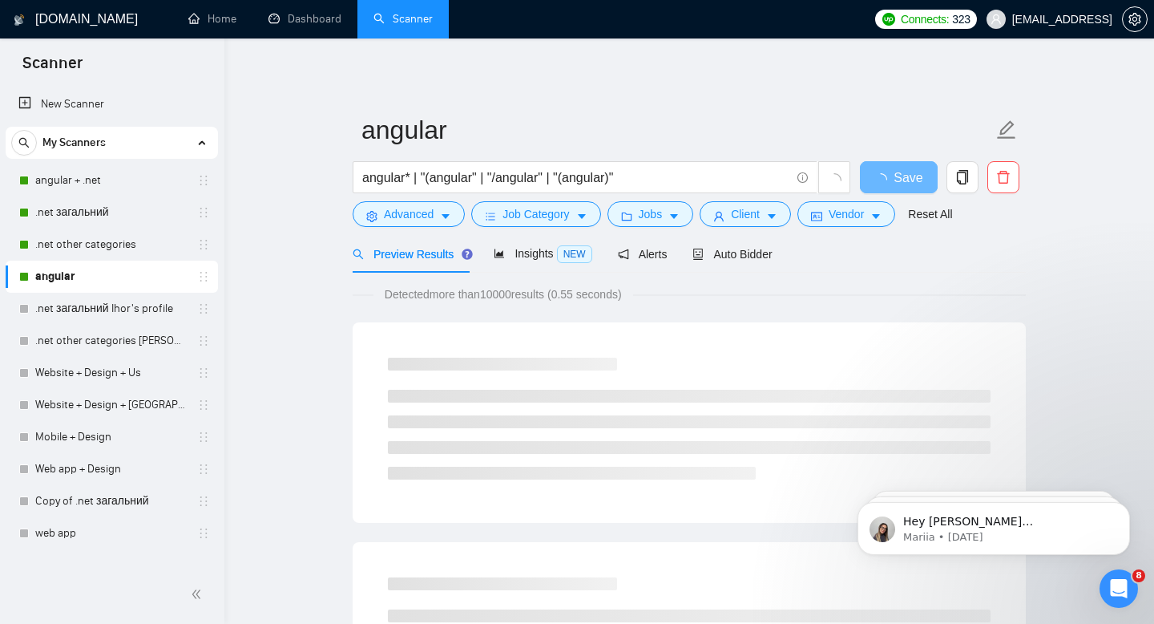
scroll to position [0, 0]
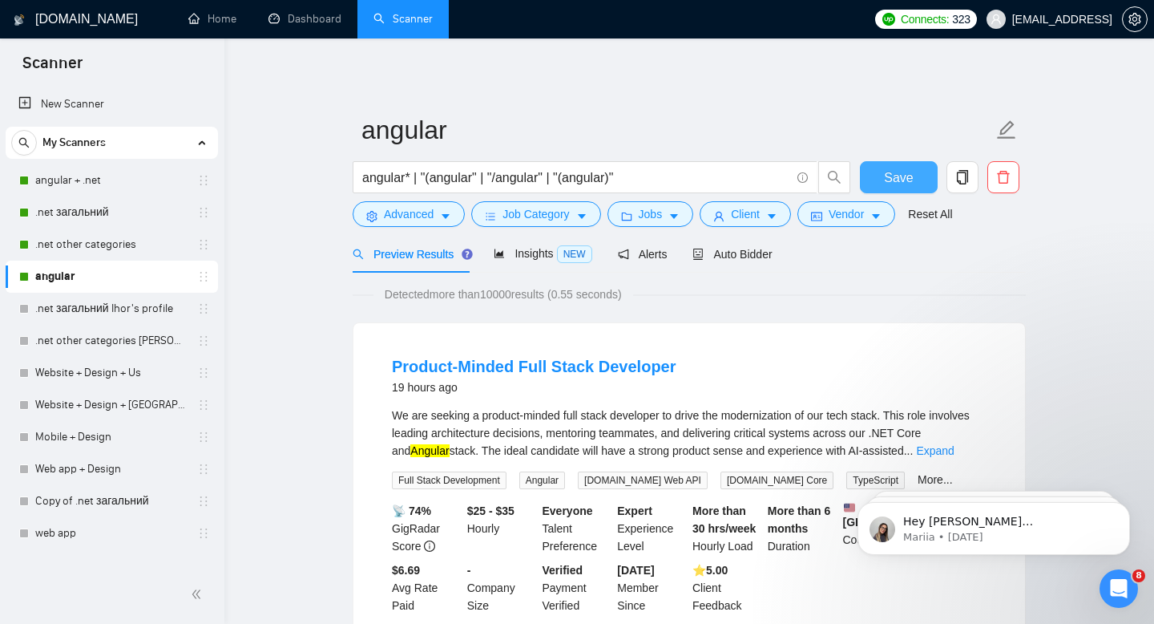
click at [908, 190] on button "Save" at bounding box center [899, 177] width 78 height 32
